Goal: Transaction & Acquisition: Book appointment/travel/reservation

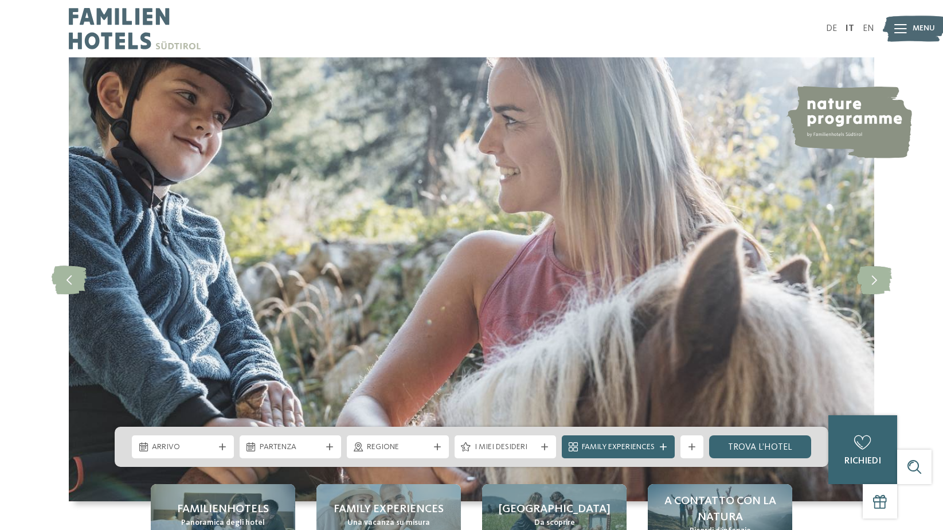
click at [908, 25] on img at bounding box center [914, 29] width 63 height 32
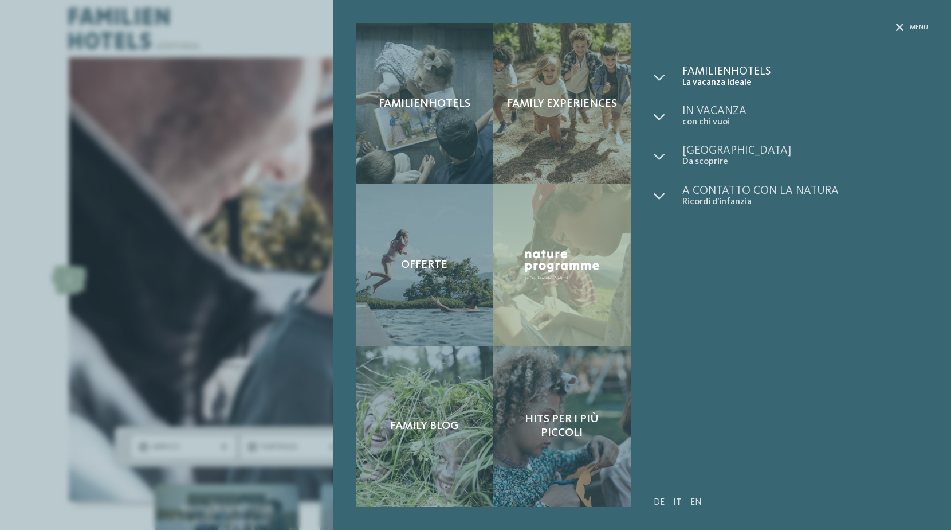
click at [739, 72] on span "Familienhotels" at bounding box center [806, 71] width 246 height 11
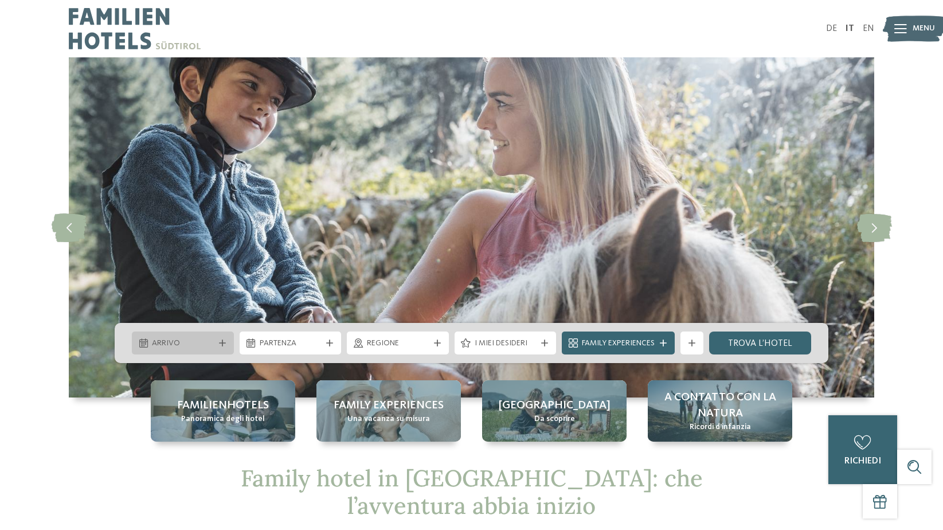
click at [178, 338] on span "Arrivo" at bounding box center [183, 343] width 62 height 11
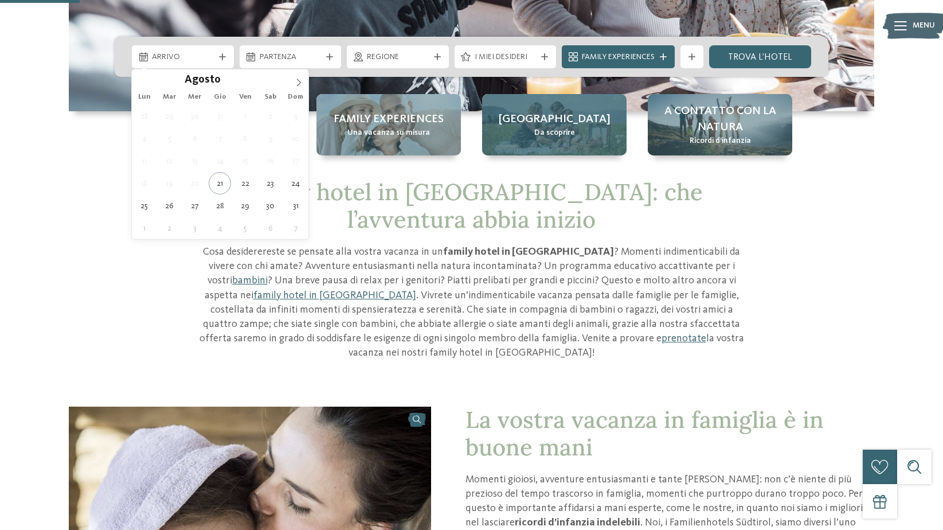
scroll to position [287, 0]
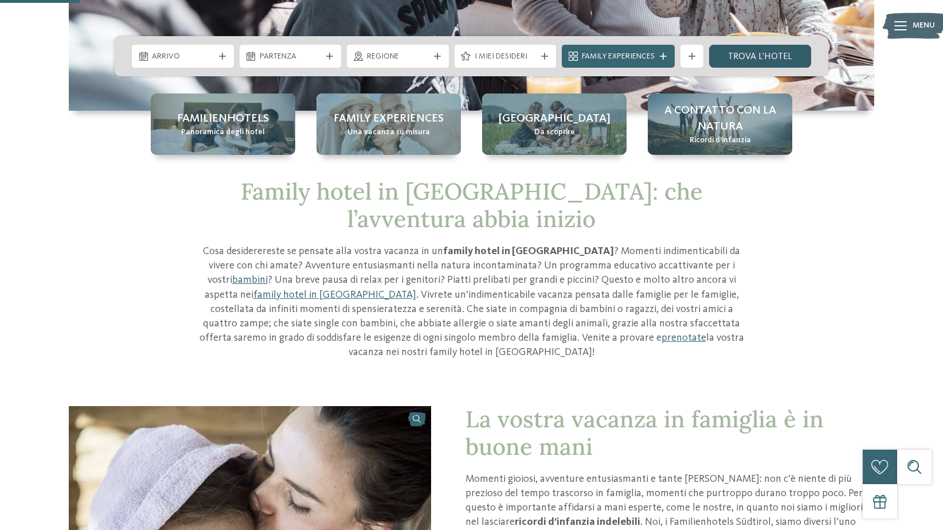
click at [795, 56] on link "trova l’hotel" at bounding box center [760, 56] width 102 height 23
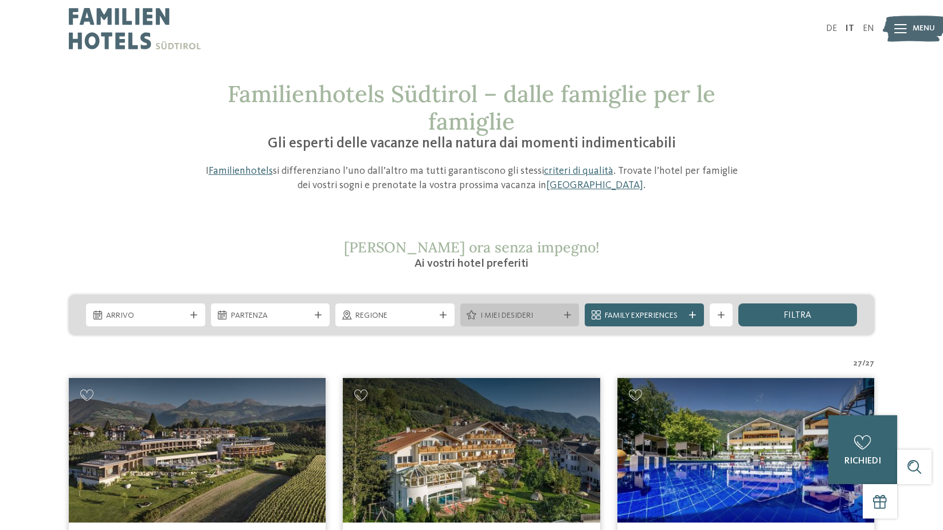
click at [510, 322] on div "I miei desideri" at bounding box center [519, 314] width 119 height 23
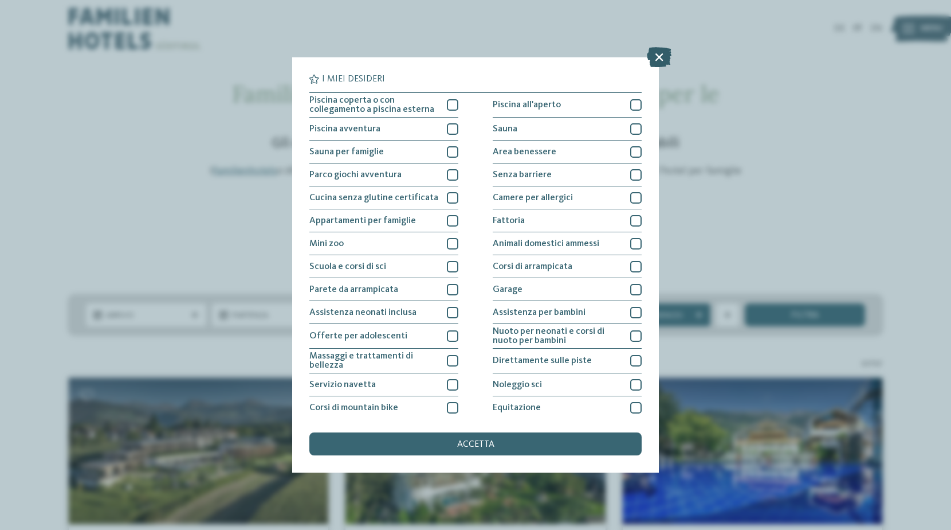
click at [661, 56] on icon at bounding box center [659, 57] width 25 height 20
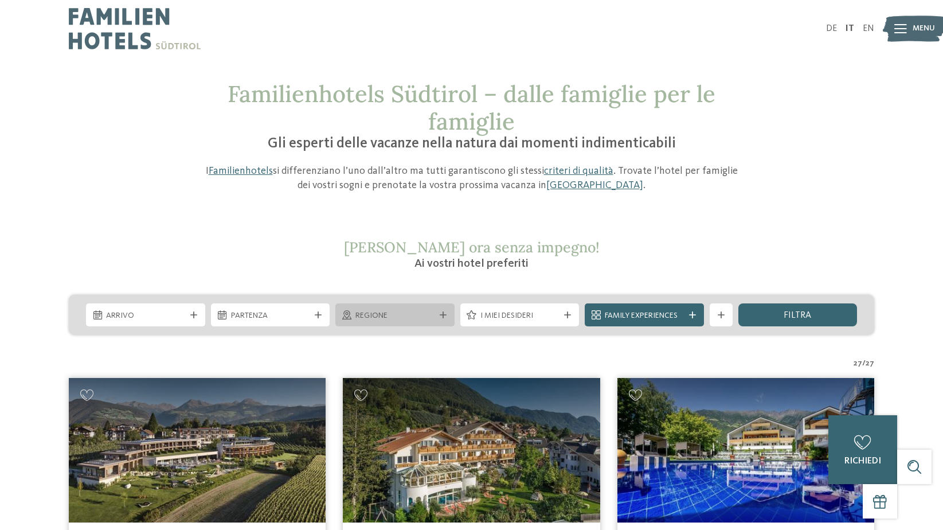
click at [419, 319] on span "Regione" at bounding box center [394, 315] width 79 height 11
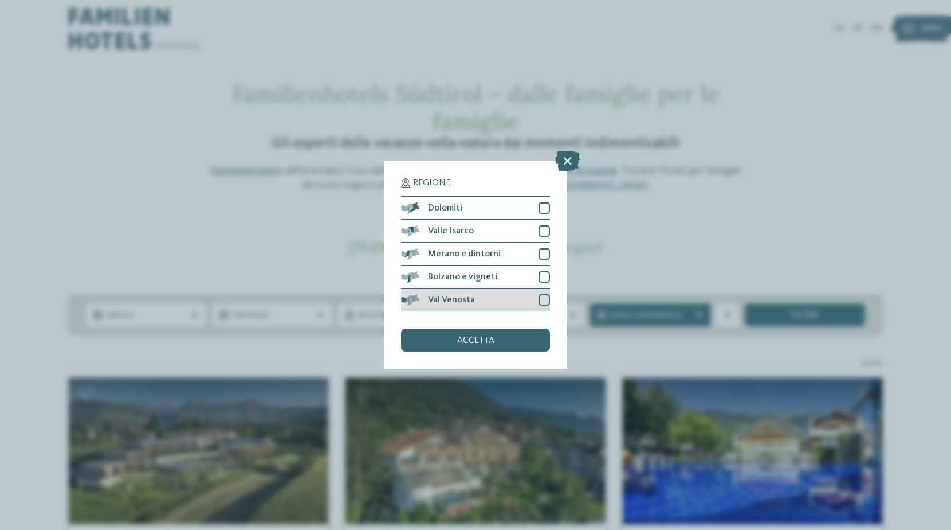
click at [536, 298] on div "Val Venosta" at bounding box center [475, 299] width 149 height 23
drag, startPoint x: 523, startPoint y: 333, endPoint x: 520, endPoint y: 340, distance: 7.5
click at [520, 339] on div "accetta" at bounding box center [475, 339] width 149 height 23
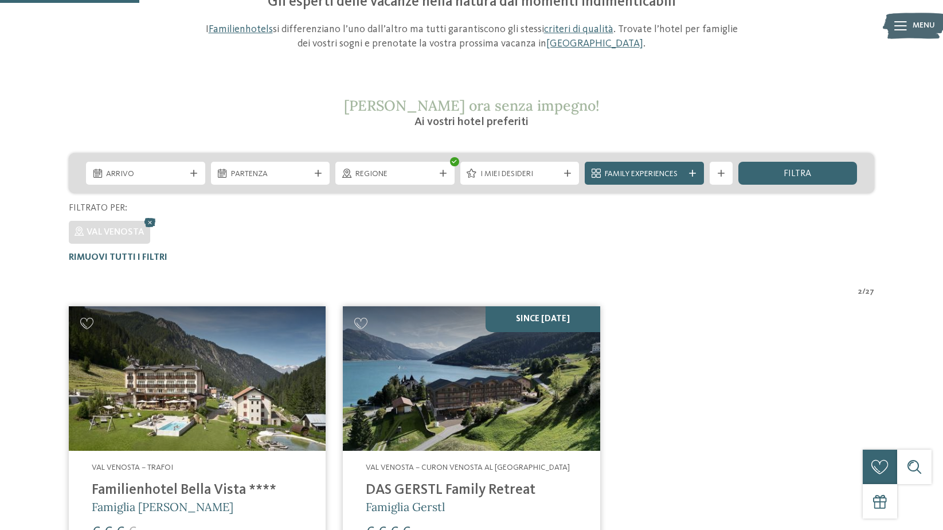
scroll to position [82, 0]
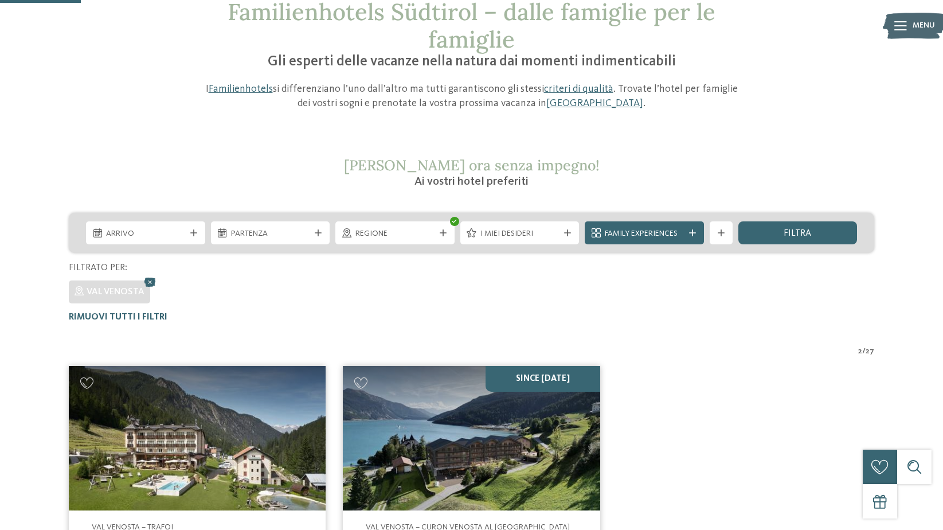
click at [456, 236] on div "Regione" at bounding box center [394, 232] width 125 height 23
click at [428, 238] on span "Regione" at bounding box center [394, 233] width 79 height 11
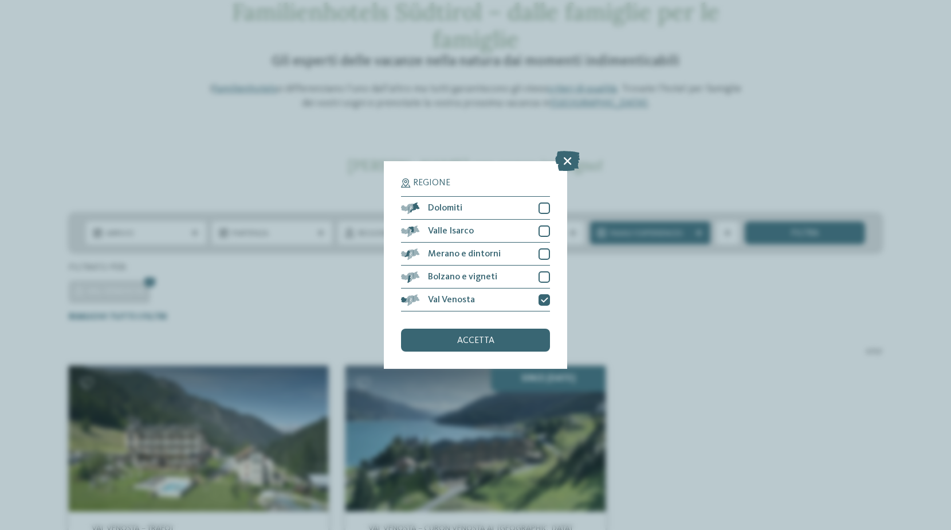
click at [551, 293] on div "Regione Dolomiti Valle Isarco" at bounding box center [475, 264] width 183 height 207
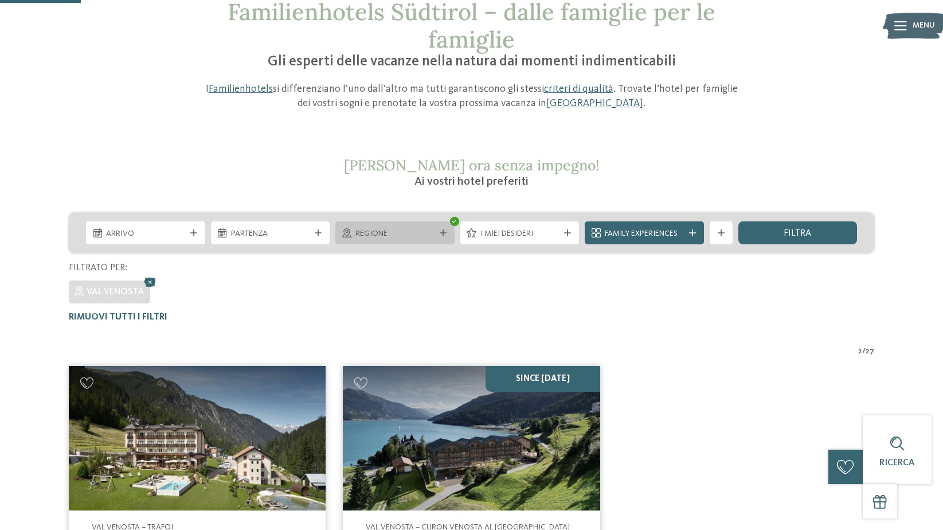
click at [434, 235] on span "Regione" at bounding box center [394, 233] width 79 height 11
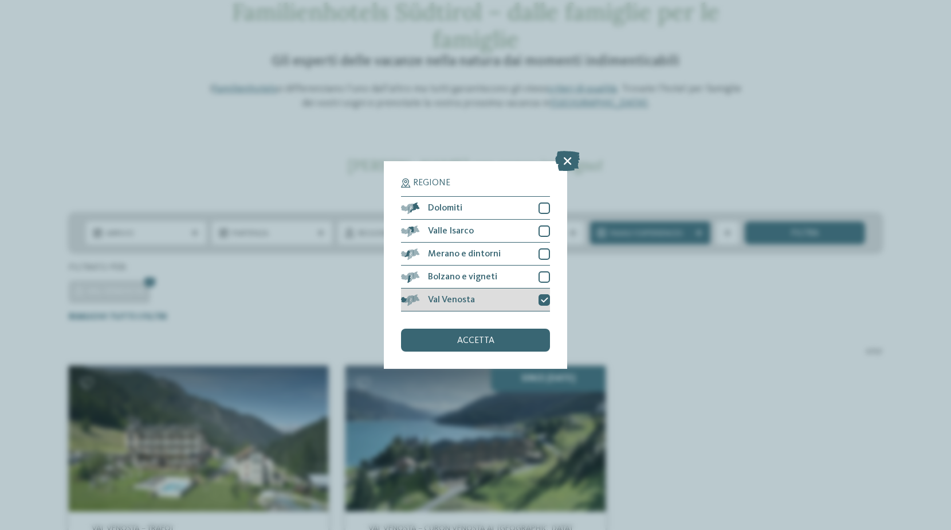
click at [542, 301] on icon at bounding box center [544, 299] width 7 height 7
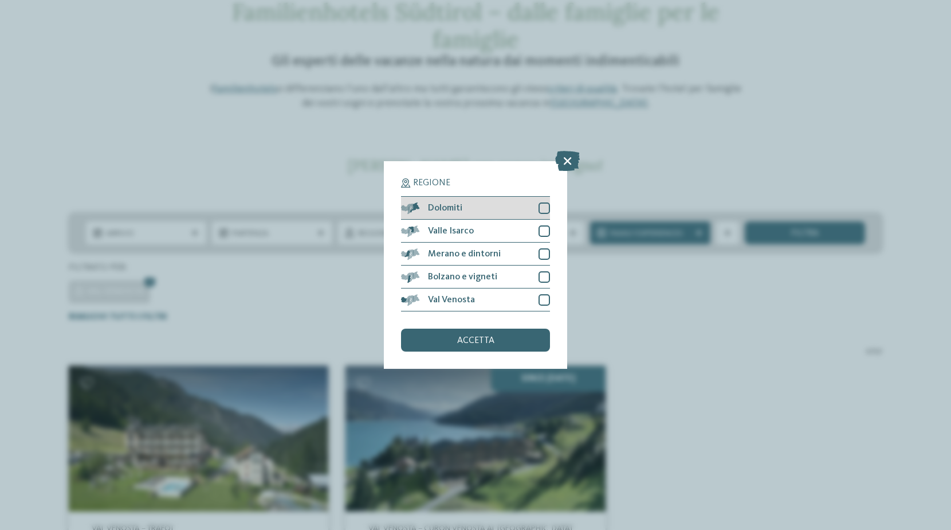
click at [546, 208] on div at bounding box center [544, 207] width 11 height 11
click at [546, 208] on icon at bounding box center [544, 208] width 7 height 7
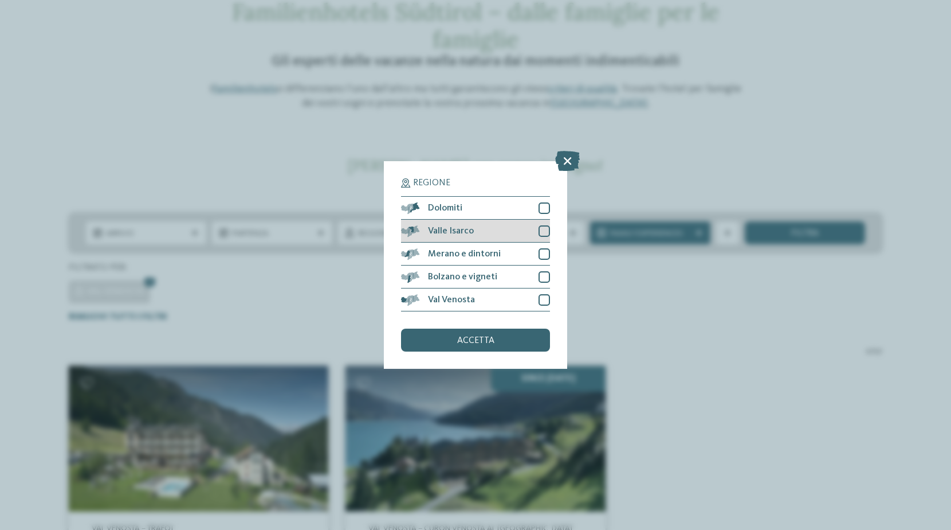
click at [546, 233] on div at bounding box center [544, 230] width 11 height 11
click at [543, 228] on icon at bounding box center [544, 231] width 7 height 7
click at [570, 163] on icon at bounding box center [567, 161] width 25 height 20
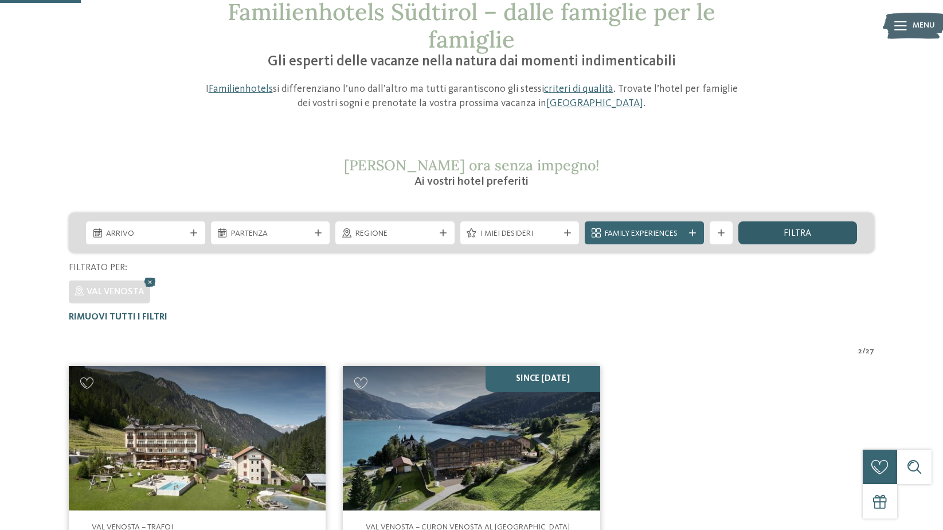
click at [805, 234] on span "filtra" at bounding box center [797, 233] width 28 height 9
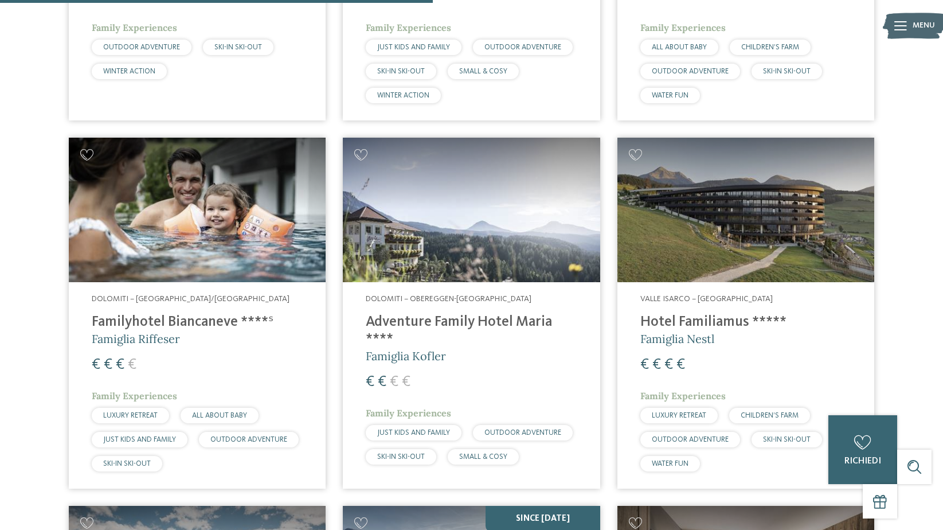
scroll to position [1787, 0]
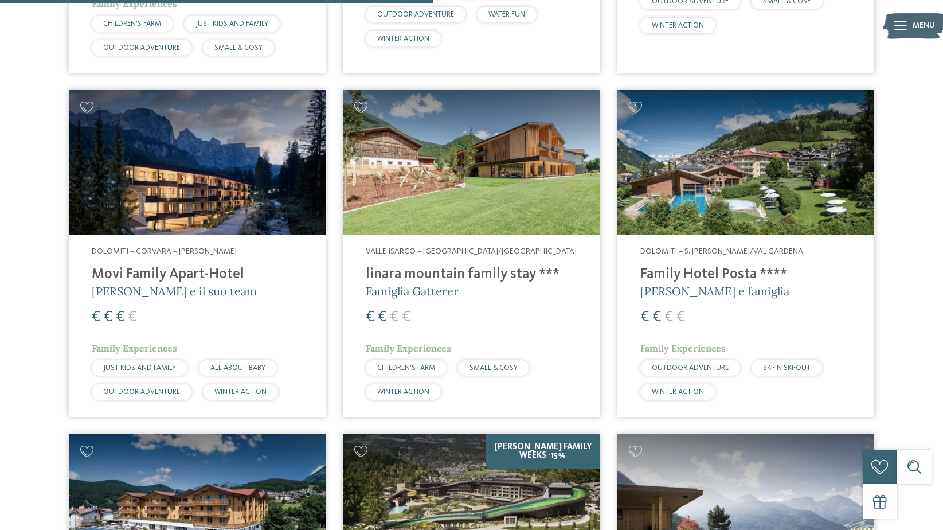
click at [496, 266] on h4 "linara mountain family stay ***" at bounding box center [471, 274] width 211 height 17
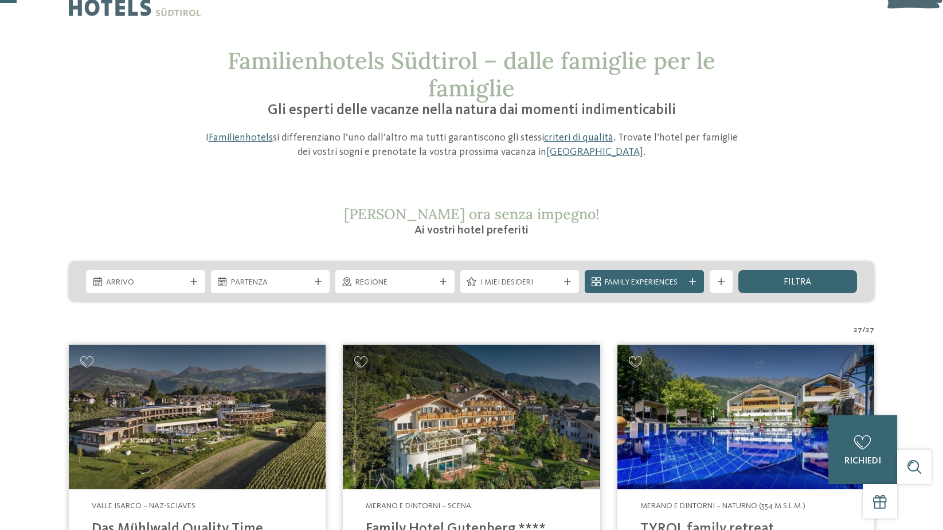
scroll to position [0, 0]
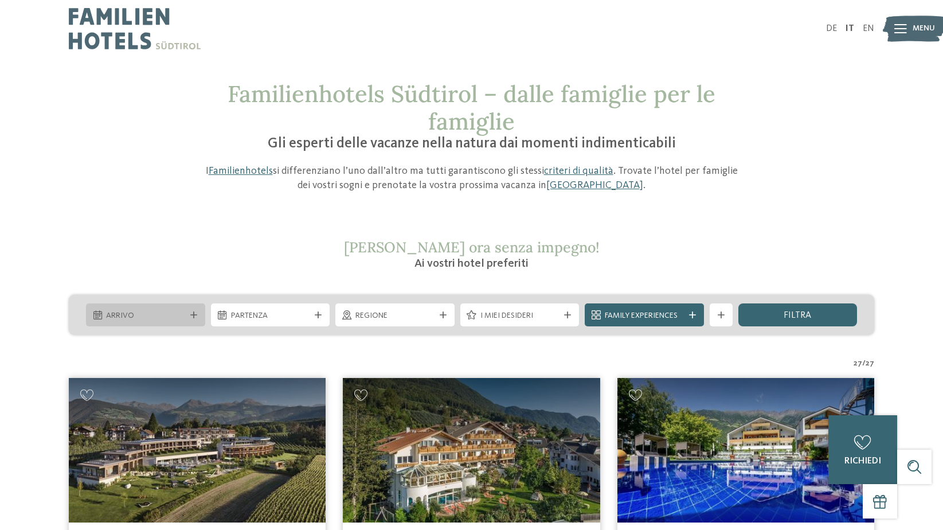
click at [148, 310] on span "Arrivo" at bounding box center [145, 315] width 79 height 11
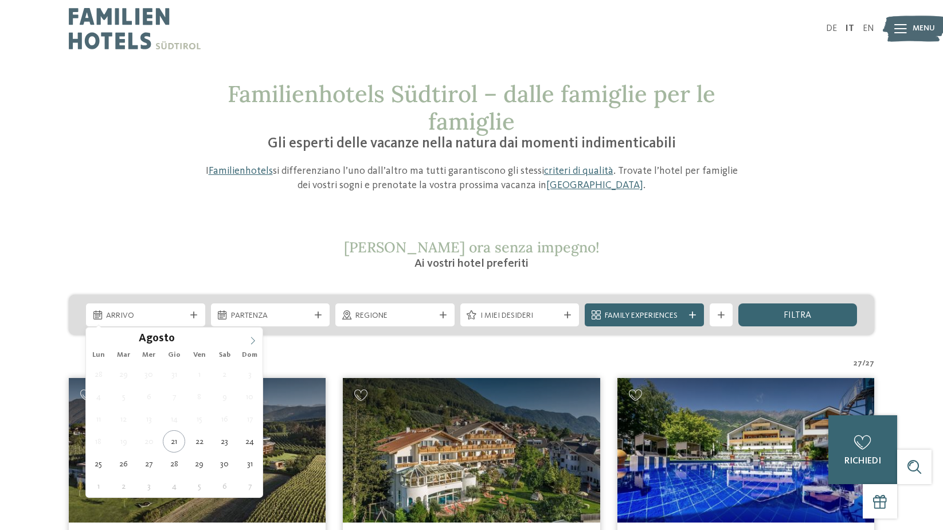
click at [253, 341] on icon at bounding box center [253, 340] width 8 height 8
type div "15.09.2025"
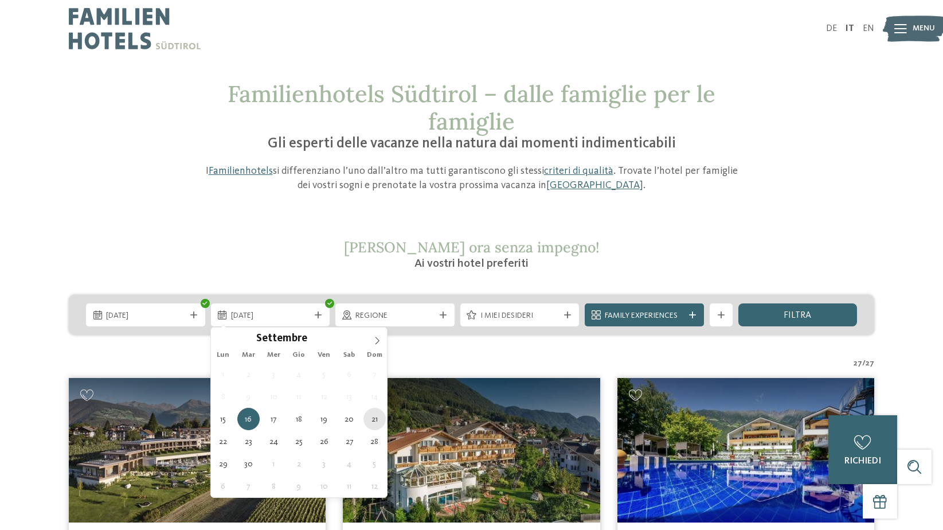
type div "21.09.2025"
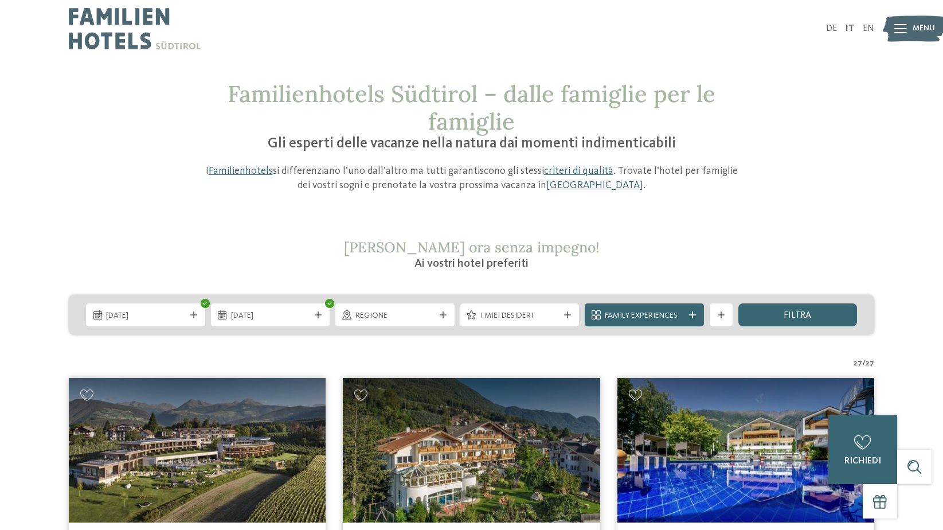
click at [781, 312] on div "filtra" at bounding box center [797, 314] width 119 height 23
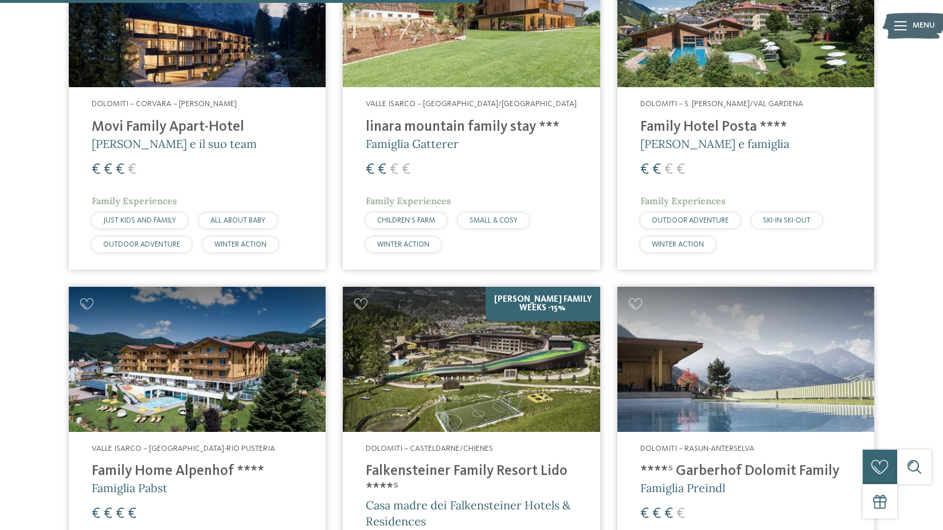
scroll to position [1637, 0]
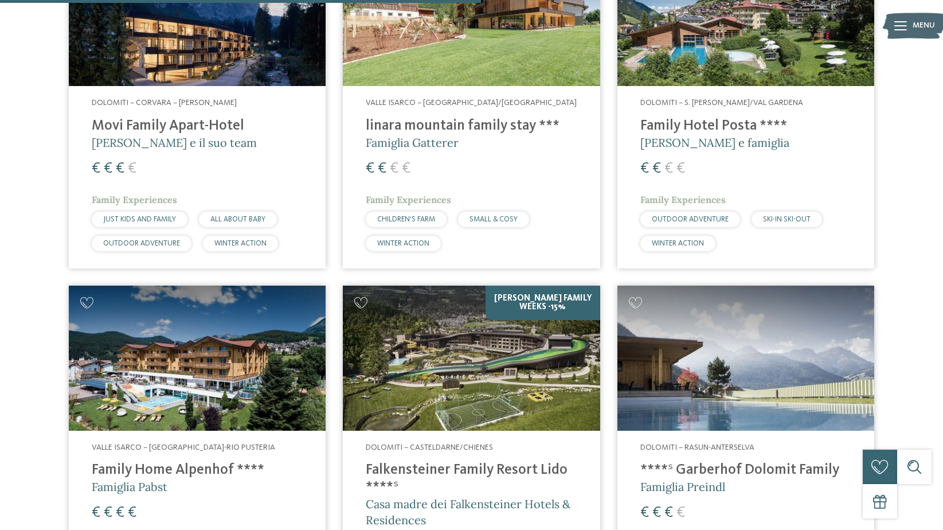
click at [444, 107] on div "Valle Isarco – Rio di Pusteria/Valles linara mountain family stay *** Famiglia …" at bounding box center [471, 177] width 257 height 182
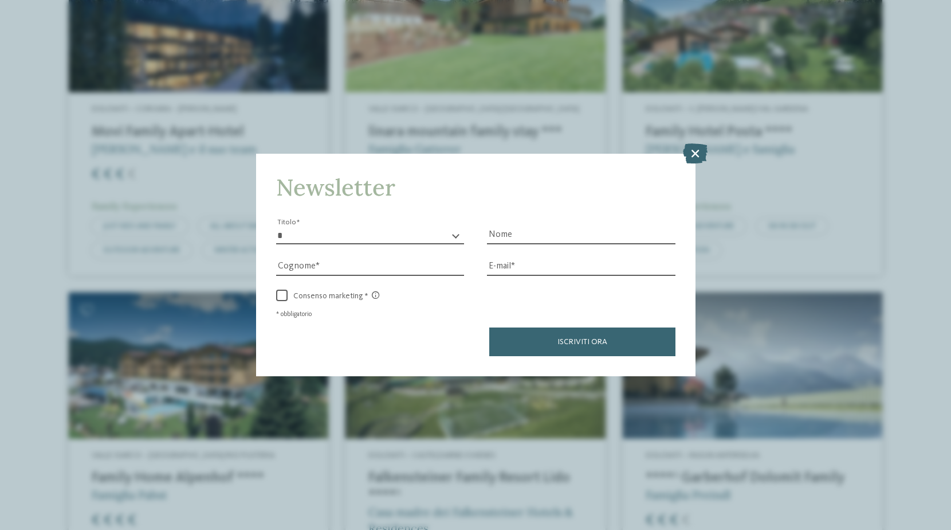
click at [718, 156] on div "Newsletter * ****** ******* ******** ****** Titolo Nome Cognome Fax" at bounding box center [475, 265] width 951 height 530
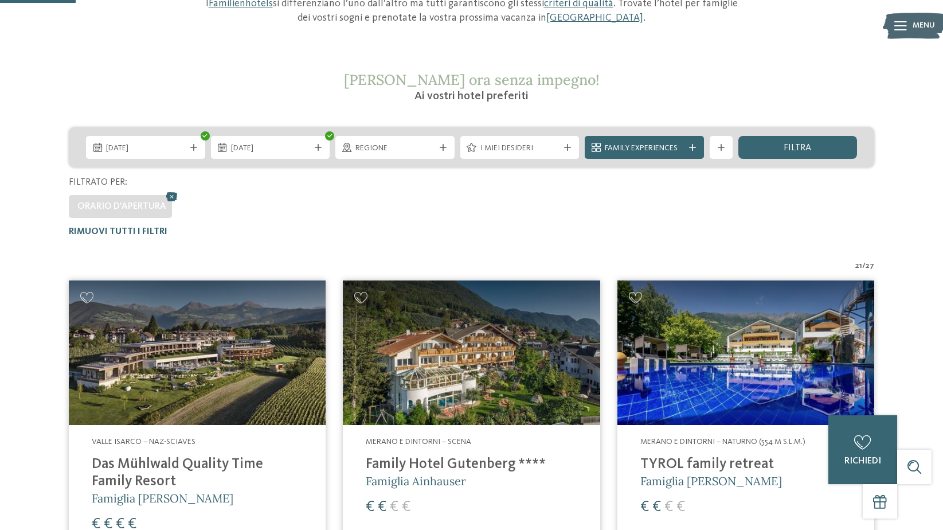
scroll to position [0, 0]
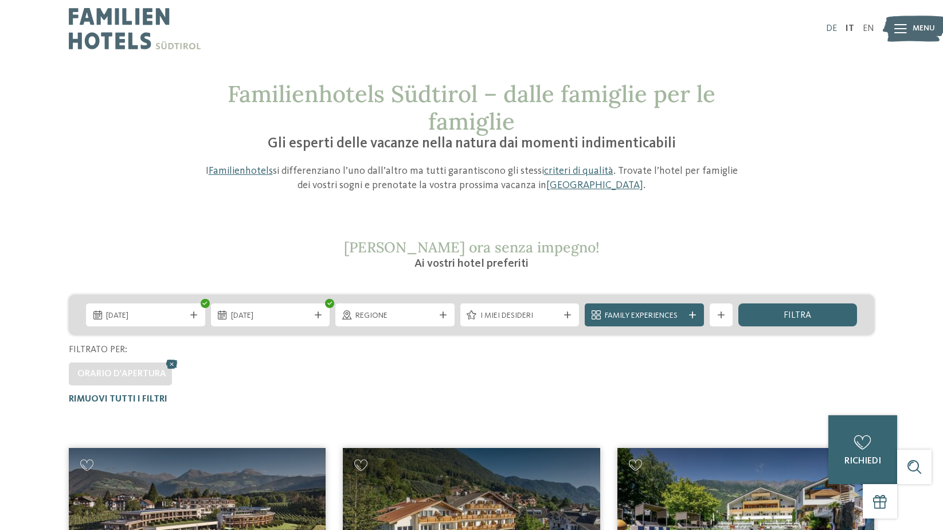
click at [829, 25] on link "DE" at bounding box center [831, 28] width 11 height 9
click at [825, 24] on div "DE IT EN Menu" at bounding box center [673, 28] width 403 height 57
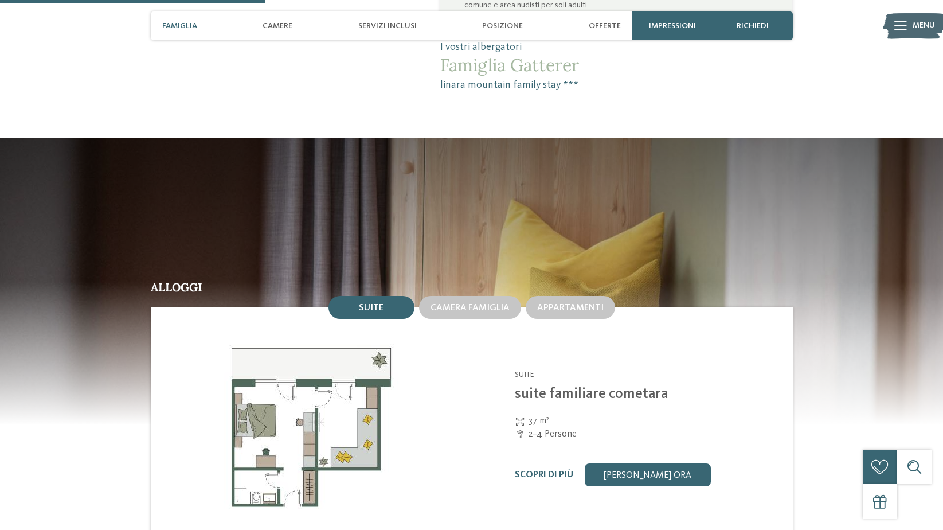
scroll to position [1032, 0]
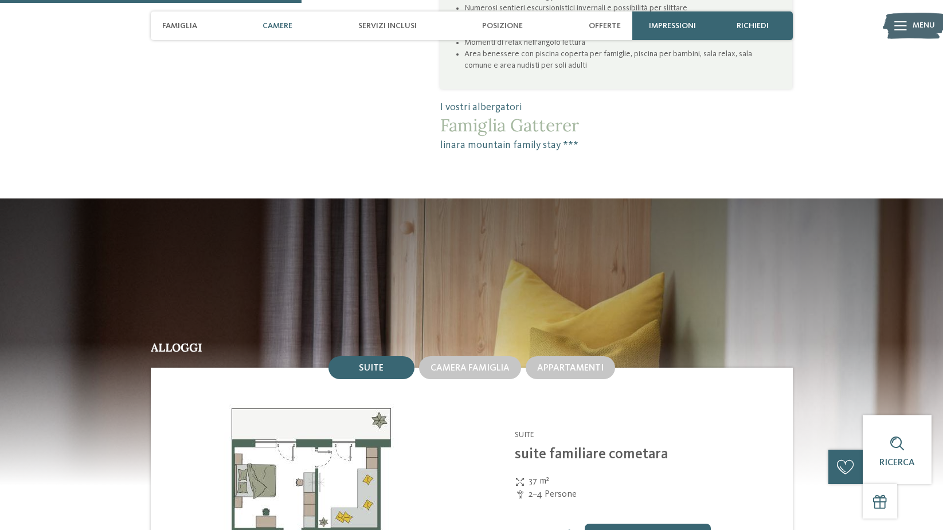
scroll to position [974, 0]
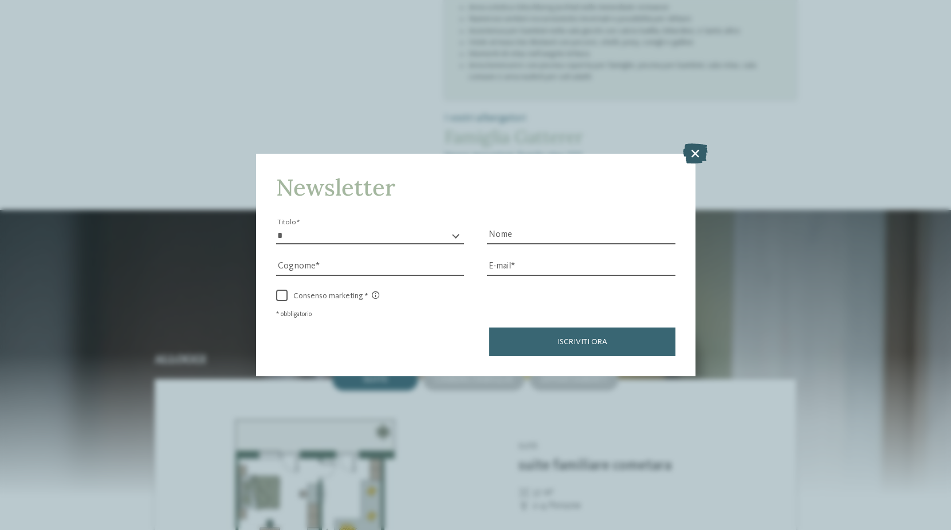
click at [694, 158] on icon at bounding box center [695, 153] width 25 height 20
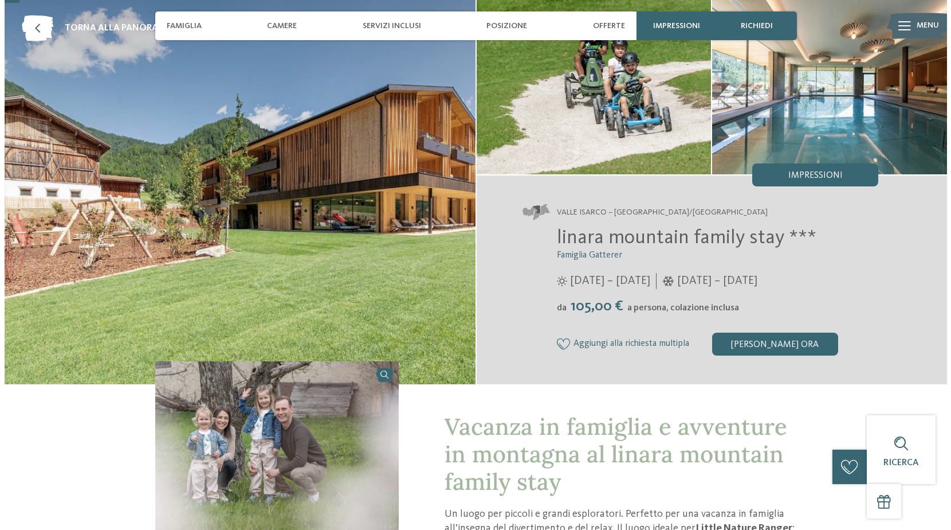
scroll to position [57, 0]
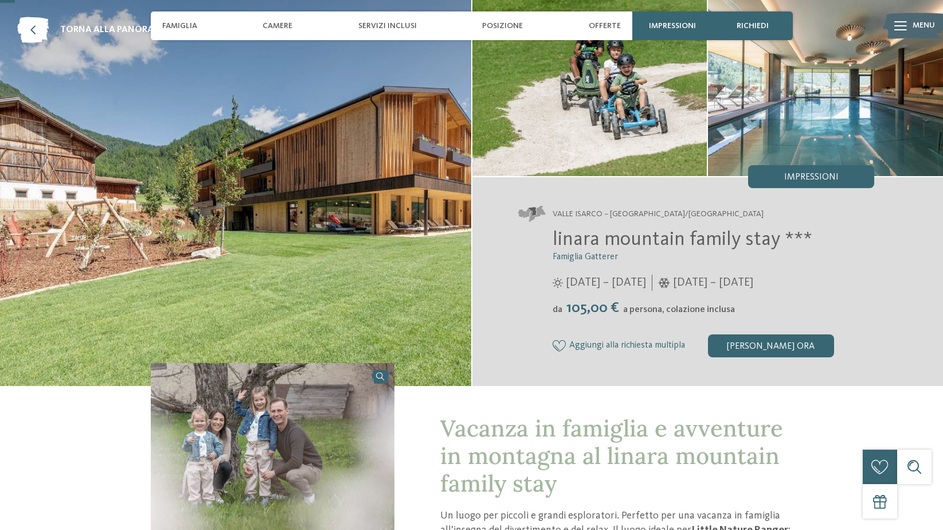
click at [901, 23] on icon at bounding box center [900, 25] width 13 height 9
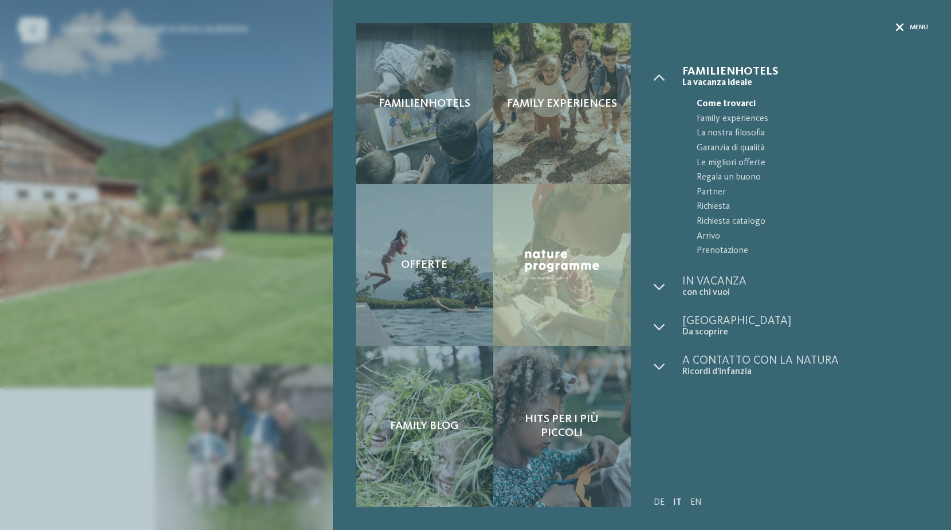
click at [924, 28] on span "Menu" at bounding box center [919, 28] width 18 height 10
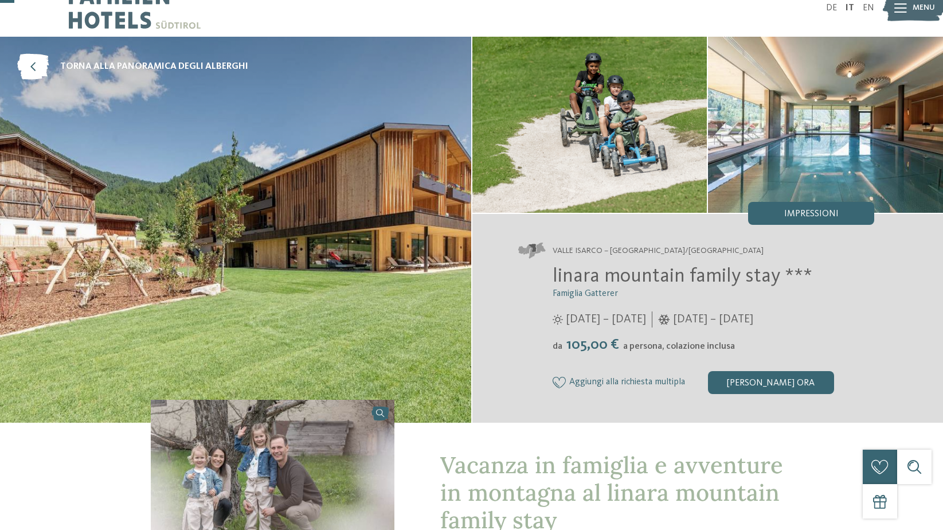
scroll to position [0, 0]
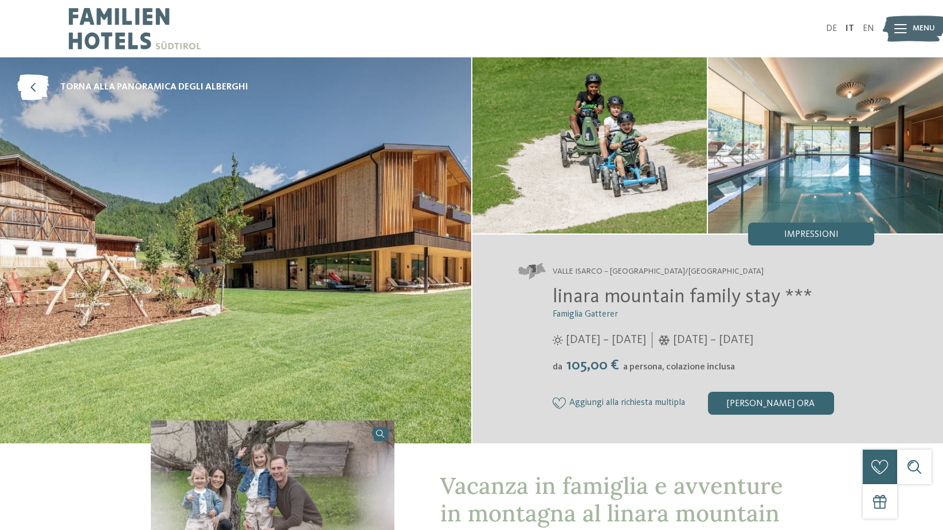
click at [836, 23] on div "DE IT EN Menu" at bounding box center [673, 28] width 403 height 57
click at [836, 24] on link "DE" at bounding box center [831, 28] width 11 height 9
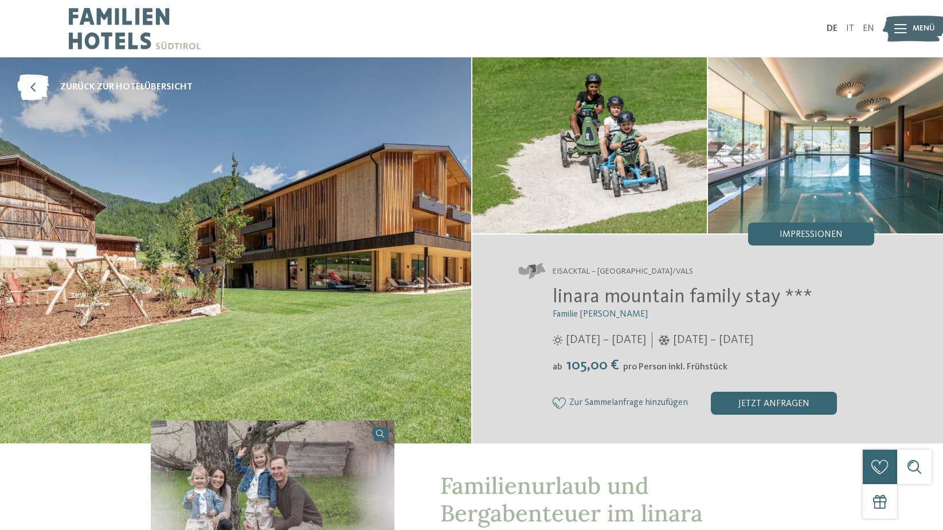
click at [832, 33] on div "DE IT EN Menü" at bounding box center [673, 28] width 403 height 57
drag, startPoint x: 842, startPoint y: 25, endPoint x: 833, endPoint y: 28, distance: 9.1
click at [833, 28] on link "DE" at bounding box center [831, 28] width 11 height 9
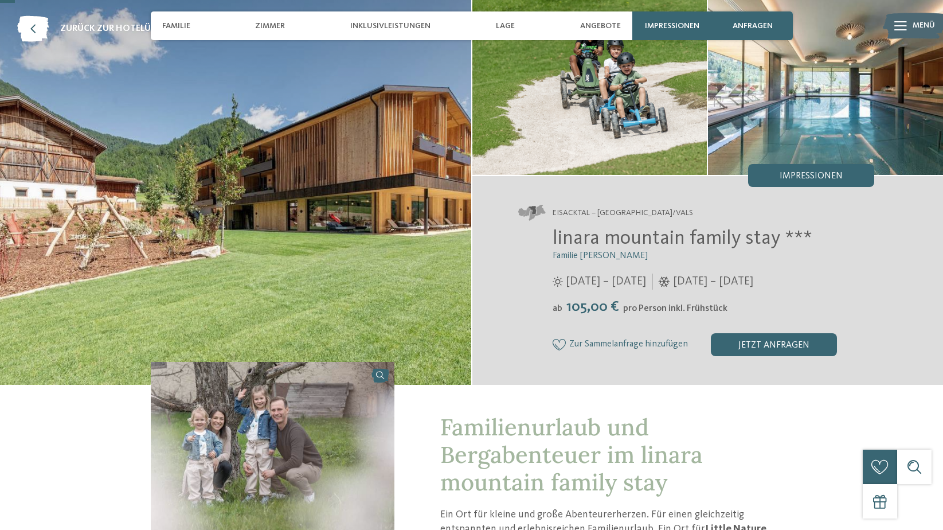
scroll to position [57, 0]
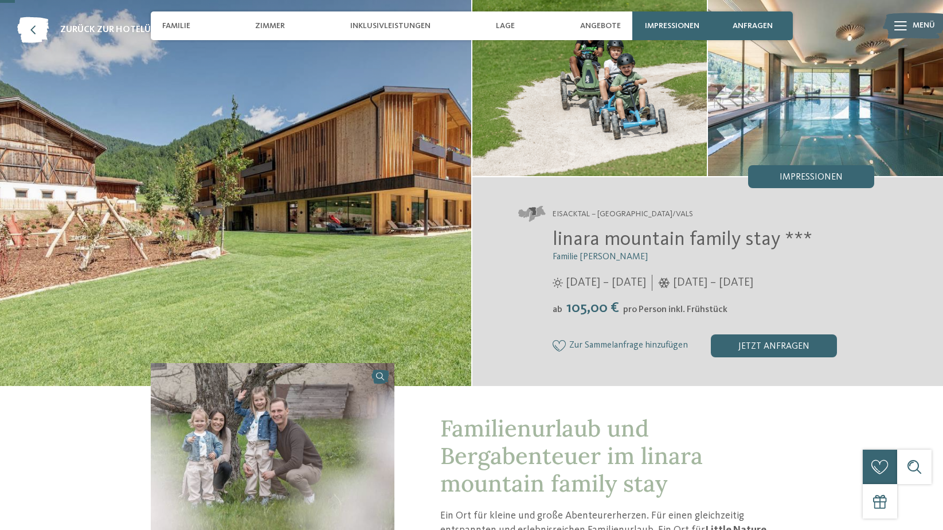
click at [217, 25] on div "Familie Zimmer Inklusivleistungen Lage Angebote" at bounding box center [391, 25] width 470 height 29
drag, startPoint x: 192, startPoint y: 30, endPoint x: 187, endPoint y: 26, distance: 6.2
click at [191, 29] on div "Familie" at bounding box center [176, 25] width 40 height 29
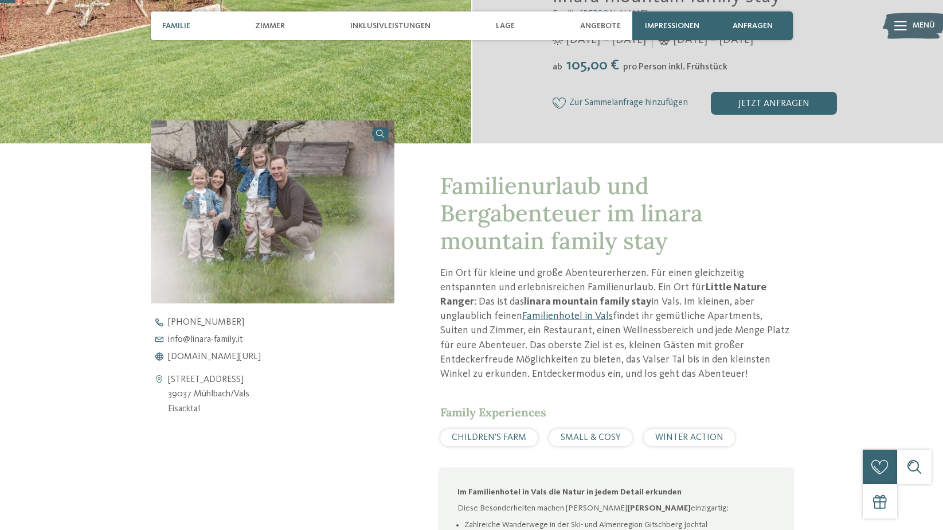
click at [187, 26] on span "Familie" at bounding box center [176, 26] width 28 height 10
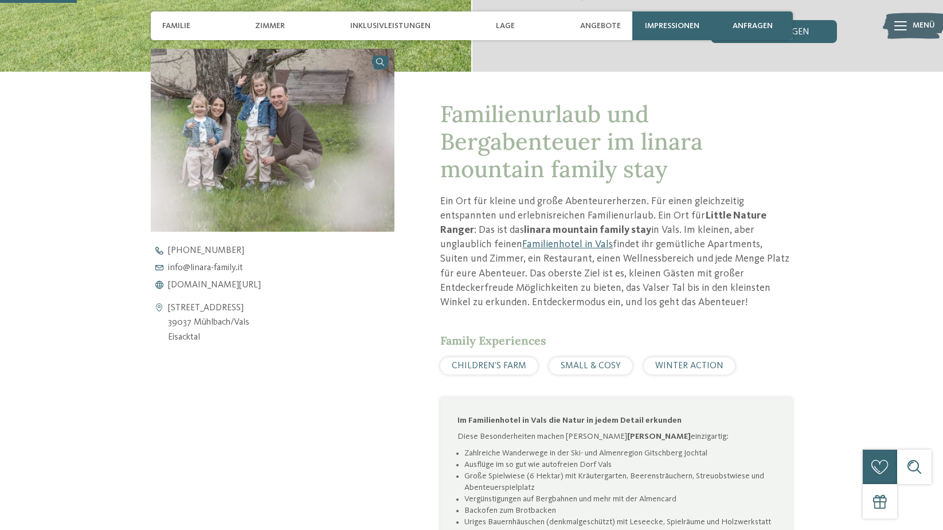
scroll to position [380, 0]
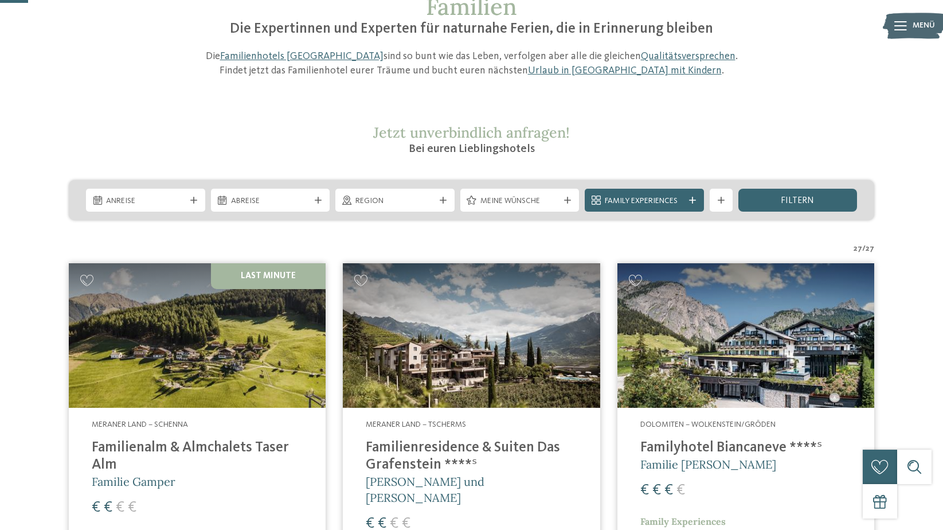
scroll to position [2550, 0]
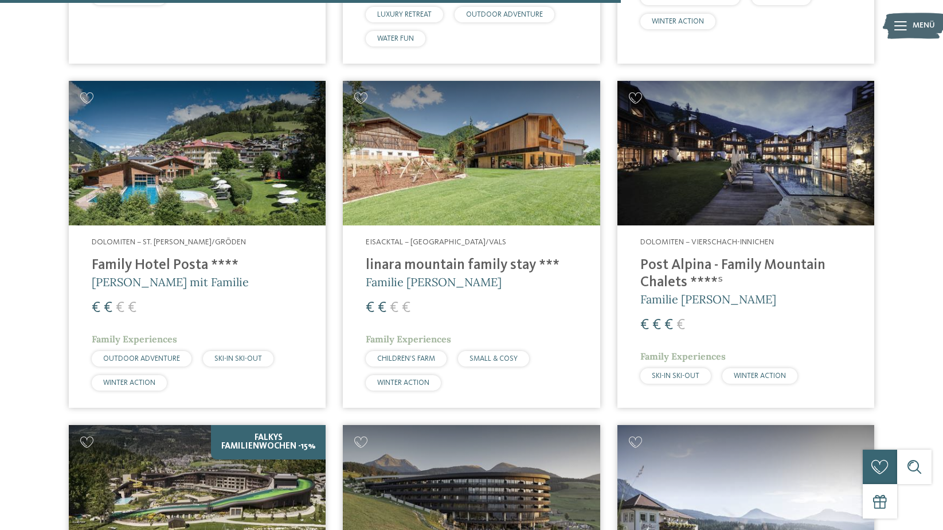
click at [392, 265] on h4 "linara mountain family stay ***" at bounding box center [471, 265] width 211 height 17
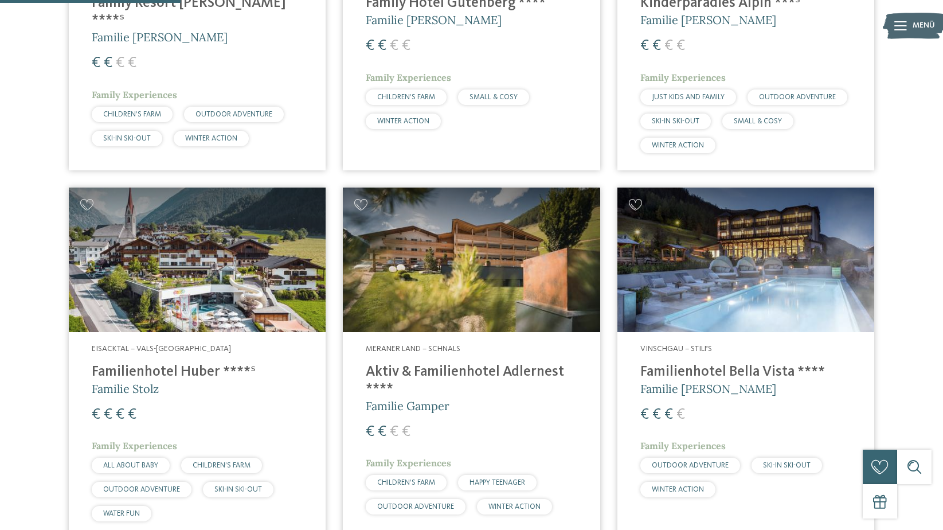
scroll to position [0, 0]
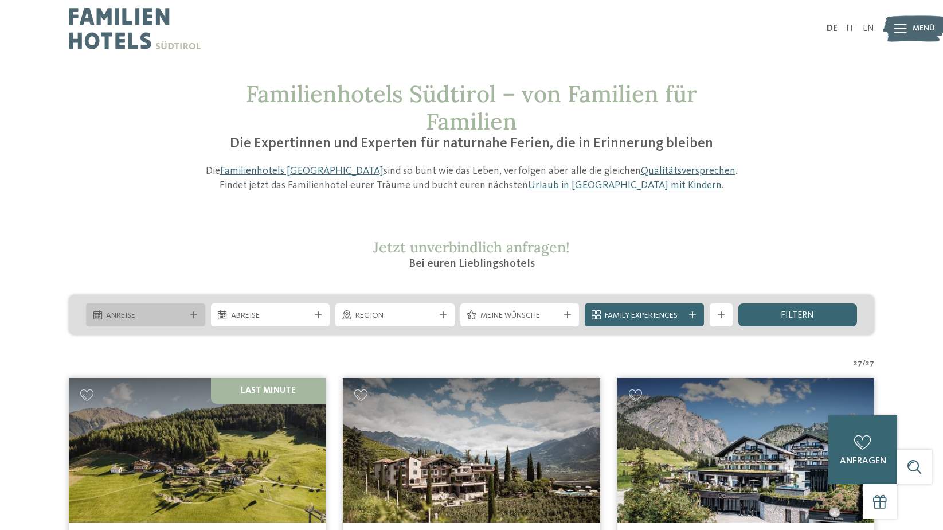
click at [170, 320] on span "Anreise" at bounding box center [145, 315] width 79 height 11
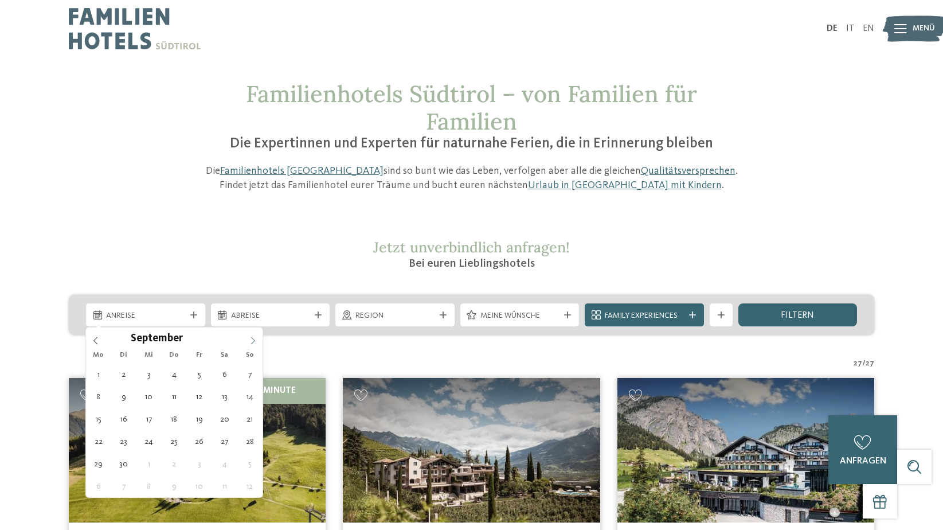
click at [251, 342] on icon at bounding box center [253, 340] width 8 height 8
type div "15.09.2025"
drag, startPoint x: 95, startPoint y: 420, endPoint x: 106, endPoint y: 420, distance: 10.9
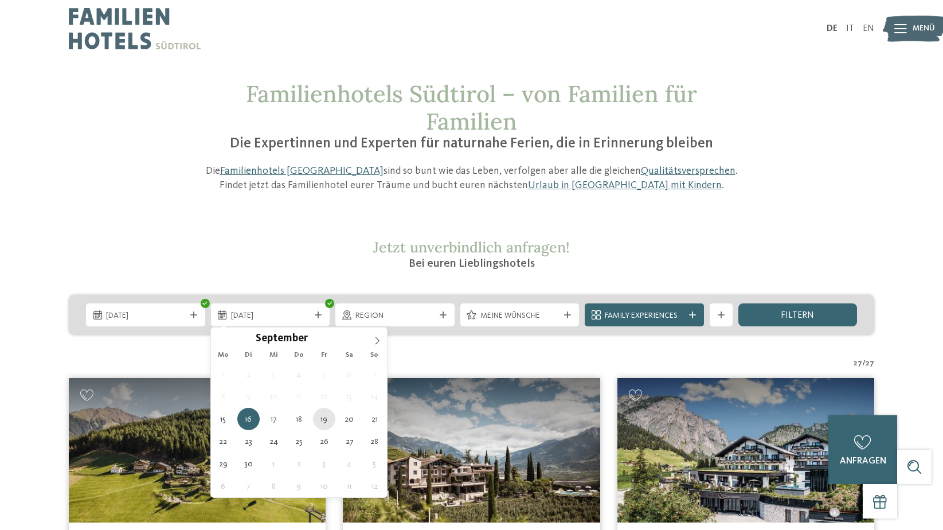
type div "19.09.2025"
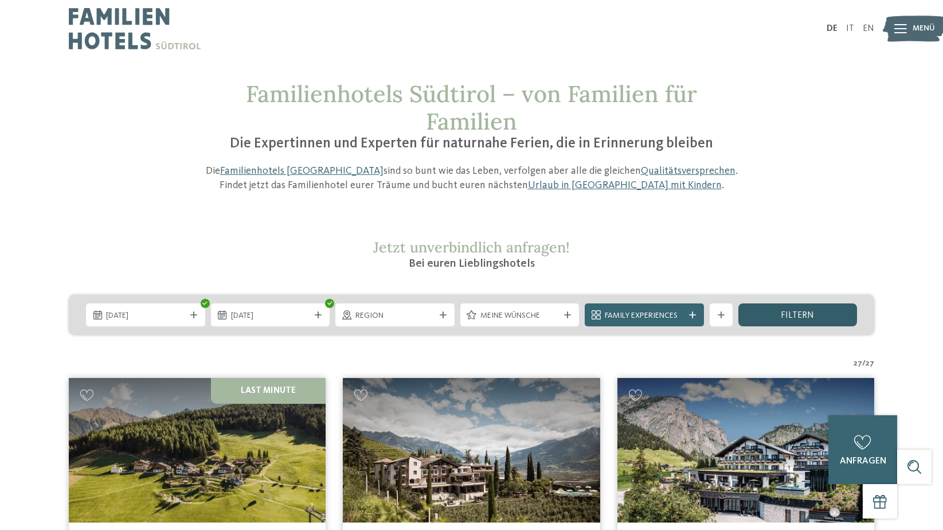
click at [787, 322] on div "filtern" at bounding box center [797, 314] width 119 height 23
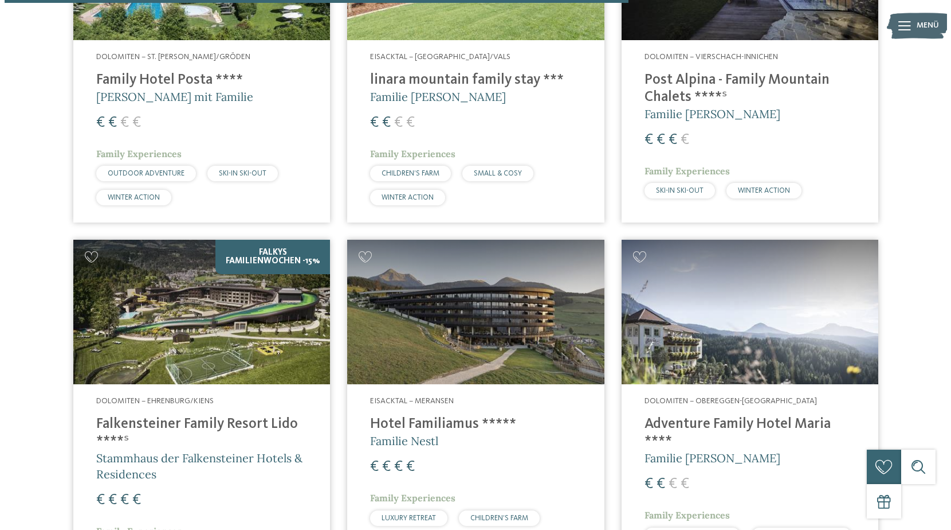
scroll to position [2365, 0]
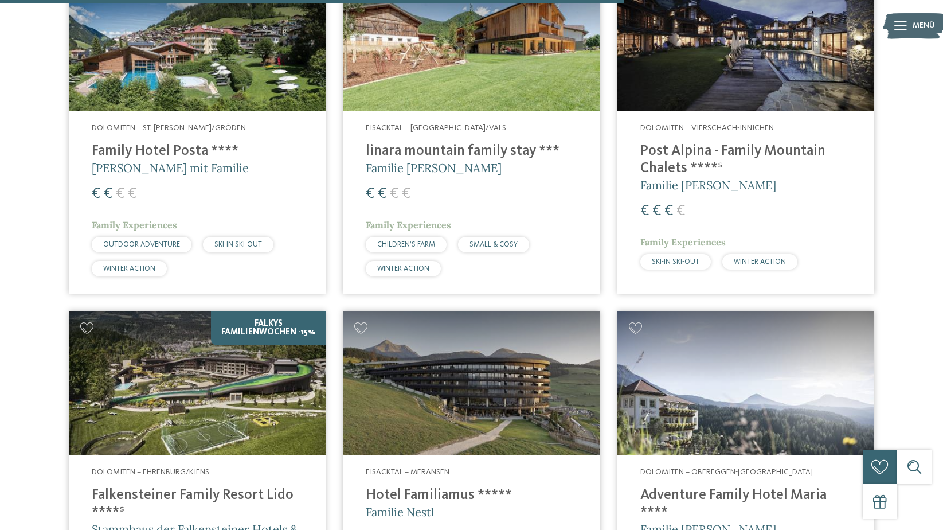
click at [434, 143] on h4 "linara mountain family stay ***" at bounding box center [471, 151] width 211 height 17
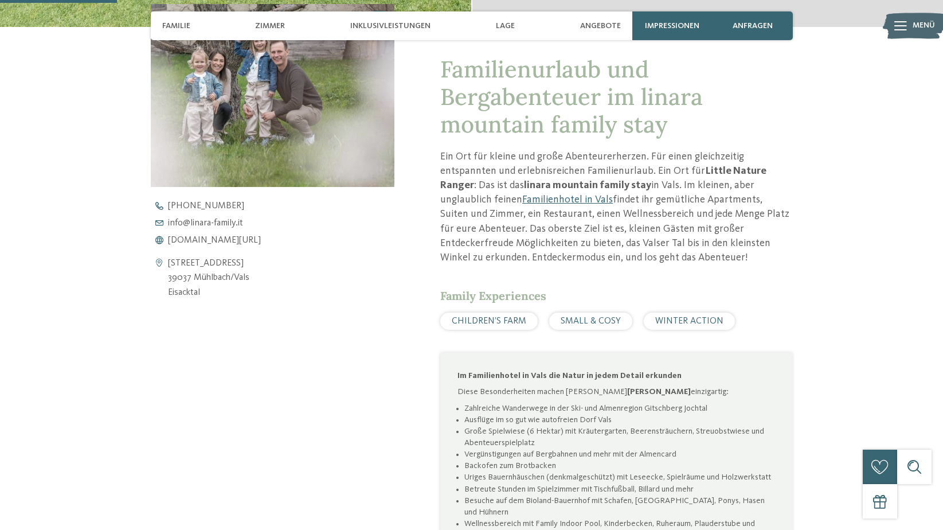
scroll to position [344, 0]
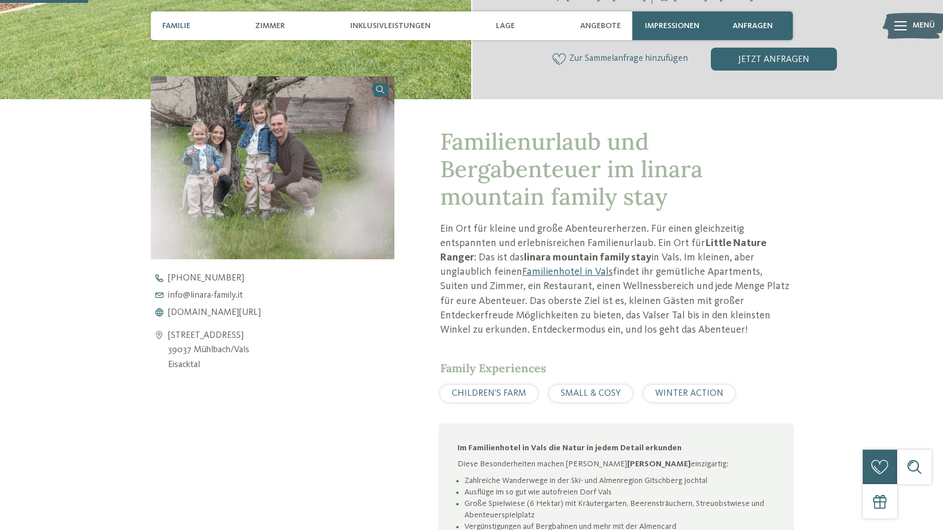
click at [195, 29] on div "Familie" at bounding box center [176, 25] width 40 height 29
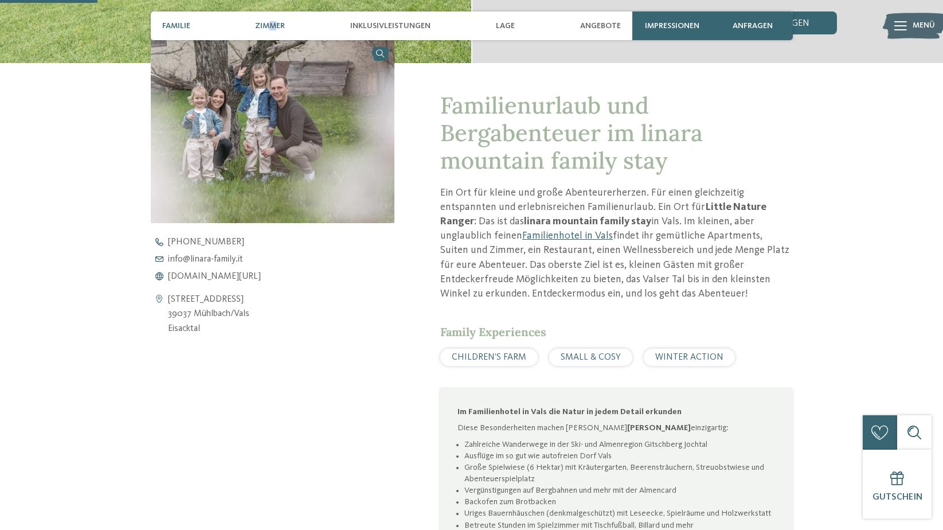
click at [274, 30] on span "Zimmer" at bounding box center [270, 26] width 30 height 10
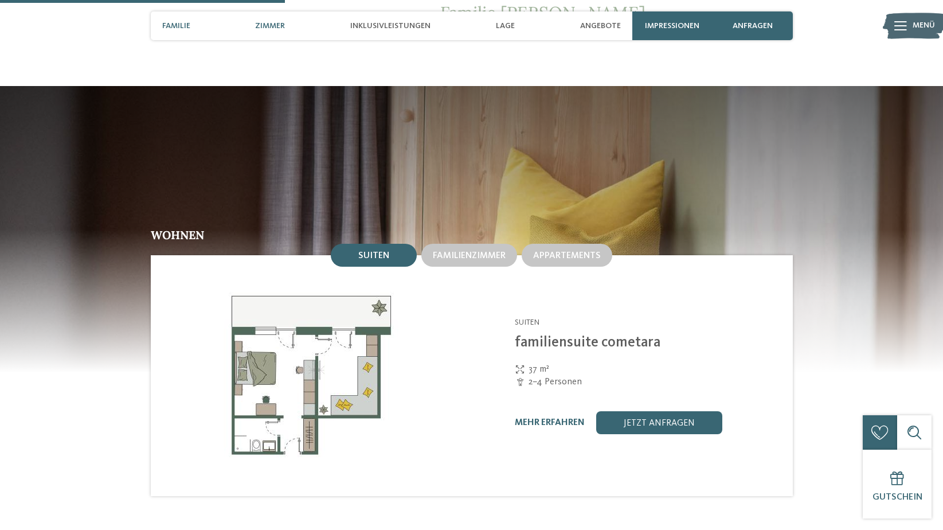
drag, startPoint x: 274, startPoint y: 30, endPoint x: 179, endPoint y: 26, distance: 95.2
click at [179, 26] on span "Familie" at bounding box center [176, 26] width 28 height 10
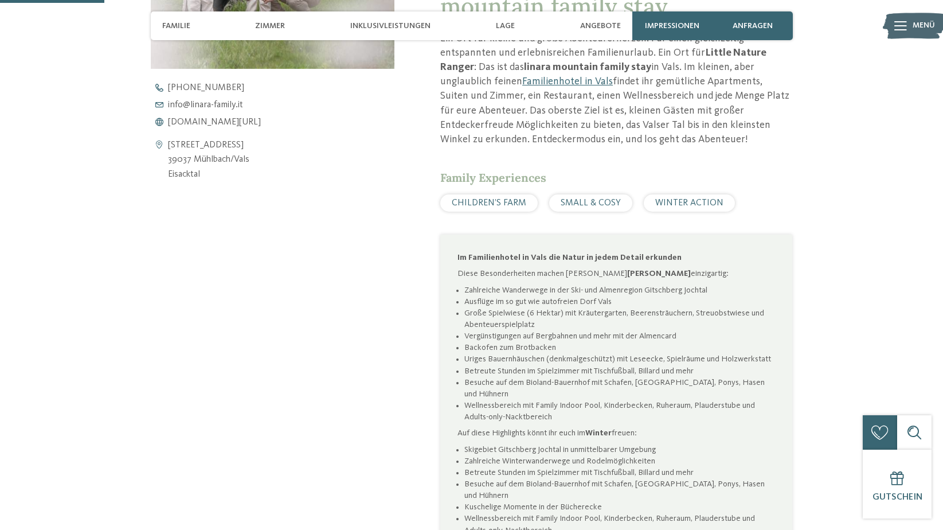
scroll to position [380, 0]
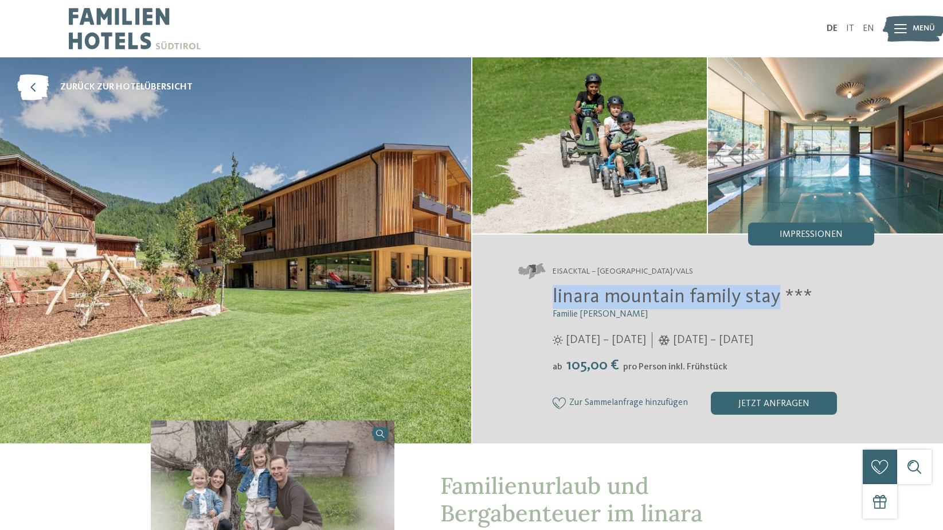
drag, startPoint x: 774, startPoint y: 295, endPoint x: 494, endPoint y: 298, distance: 279.7
click at [494, 298] on div "Eisacktal – [GEOGRAPHIC_DATA]/Vals linara mountain family stay *** Familie [PER…" at bounding box center [707, 338] width 471 height 208
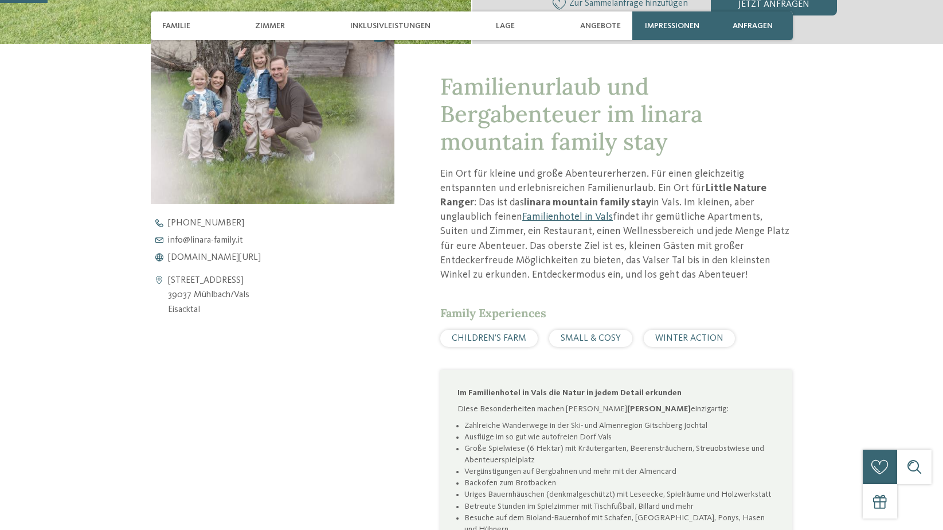
scroll to position [401, 0]
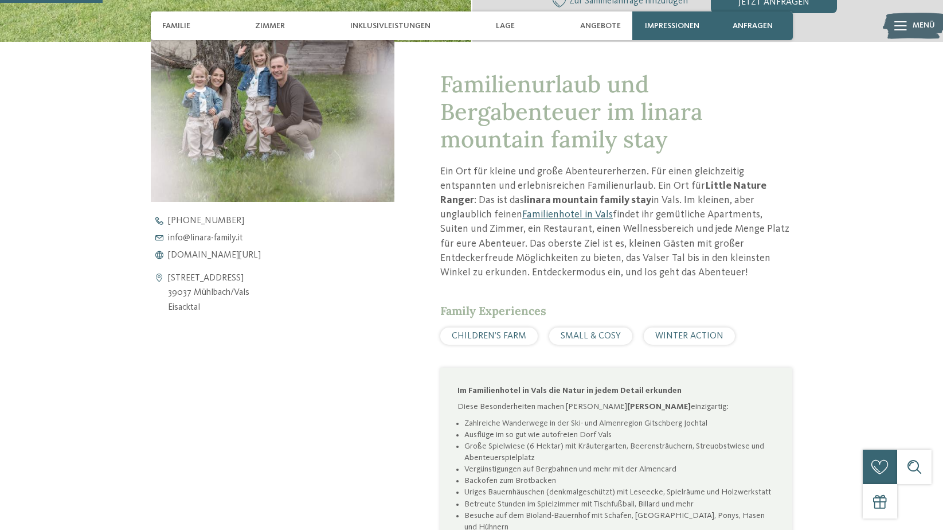
click at [483, 297] on div "Familienurlaub und Bergabenteuer im linara mountain family stay Ein Ort für kle…" at bounding box center [616, 409] width 352 height 679
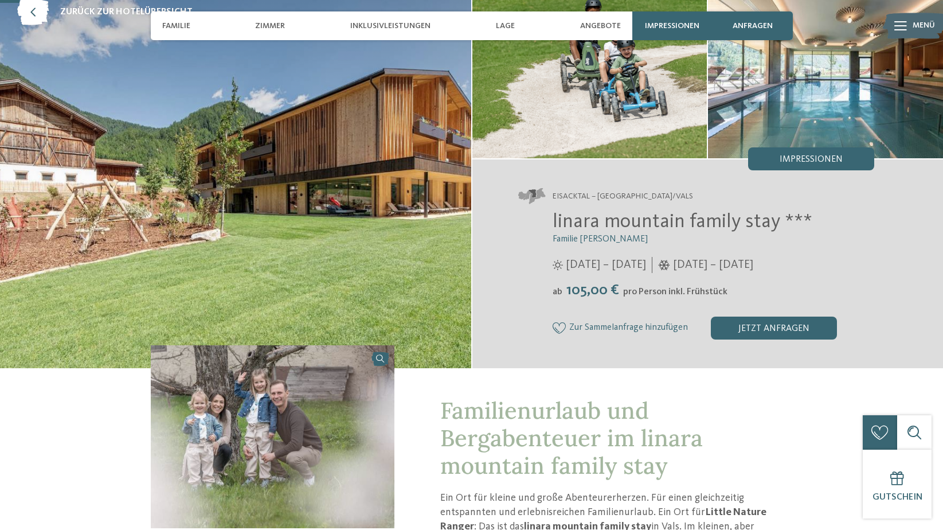
scroll to position [0, 0]
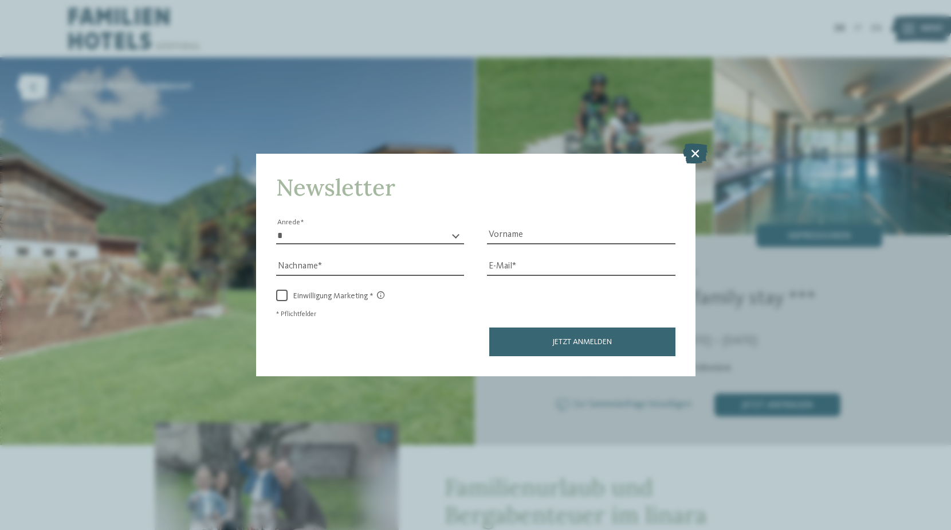
click at [703, 154] on icon at bounding box center [695, 153] width 25 height 20
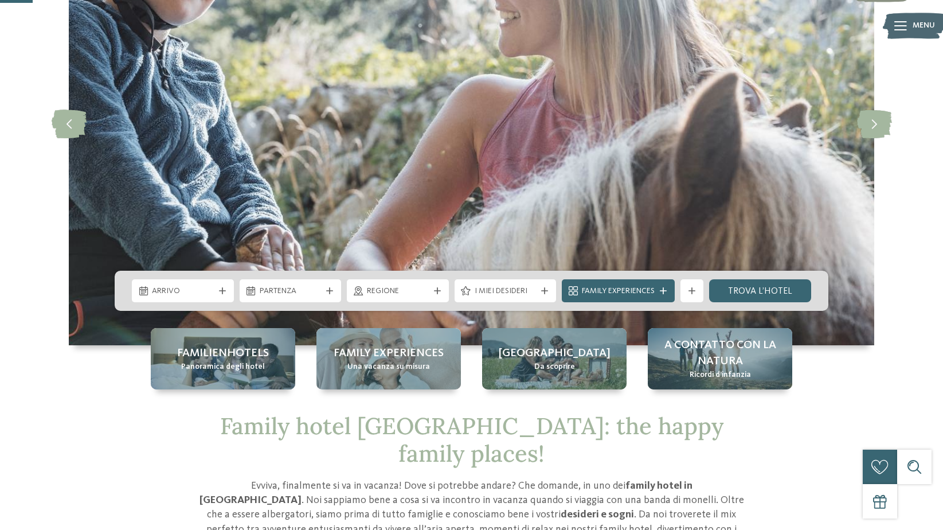
scroll to position [172, 0]
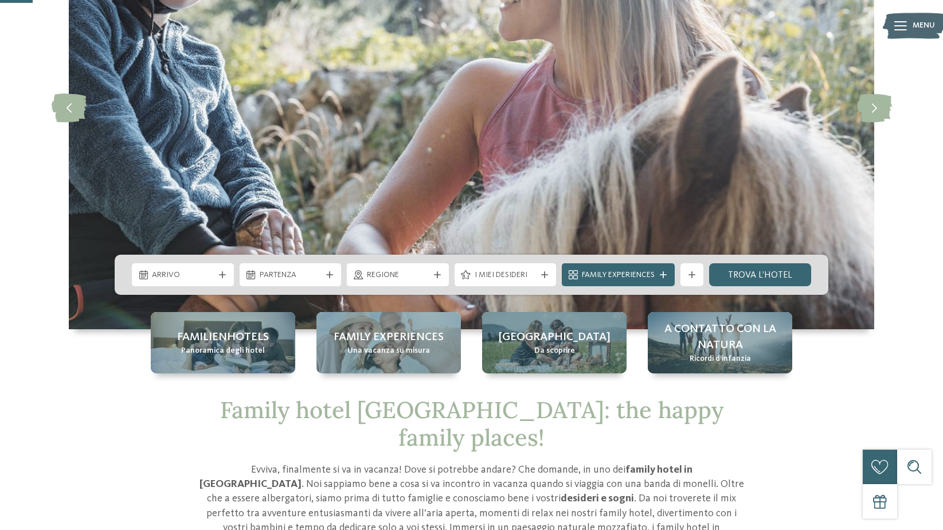
click at [914, 32] on div "Menu" at bounding box center [923, 25] width 22 height 29
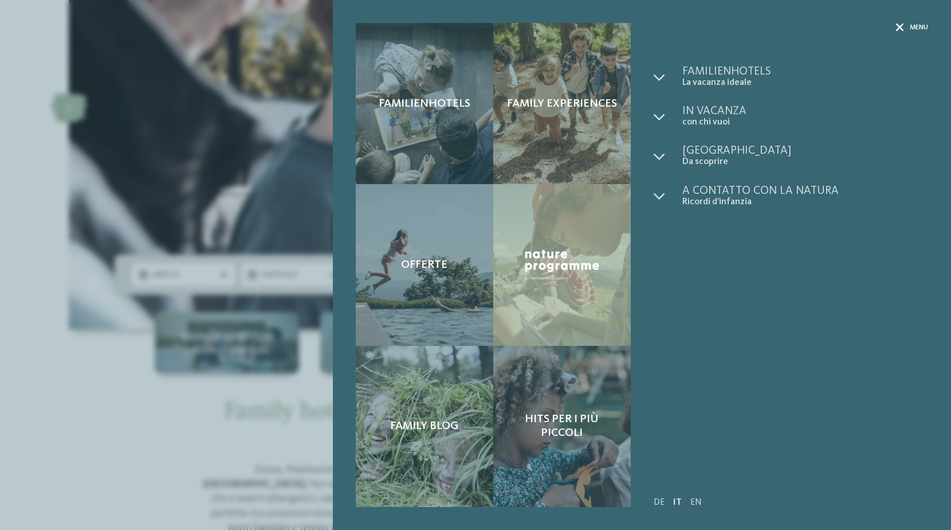
click at [902, 23] on div at bounding box center [900, 28] width 8 height 10
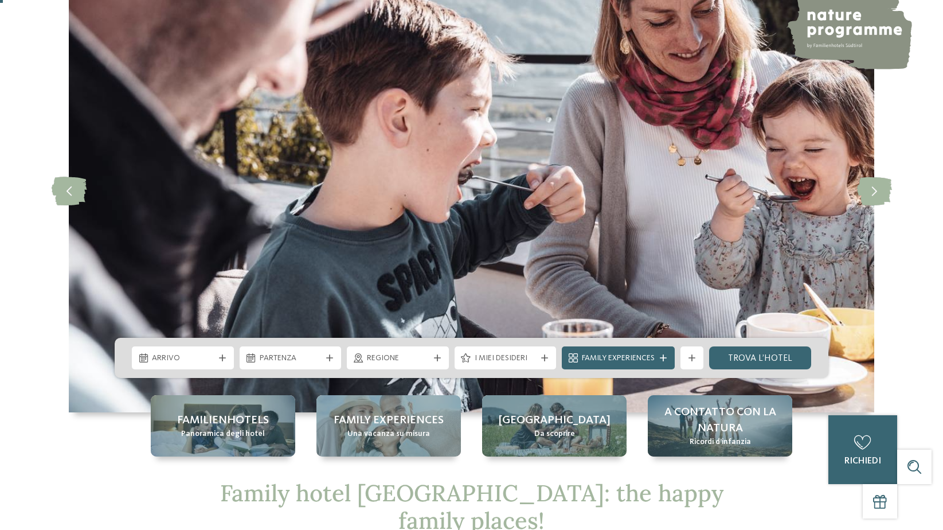
scroll to position [0, 0]
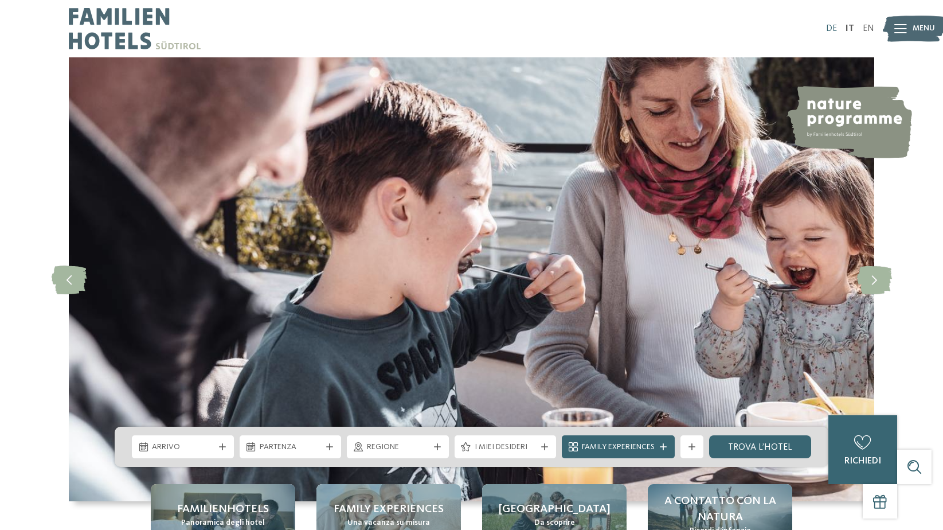
click at [827, 28] on link "DE" at bounding box center [831, 28] width 11 height 9
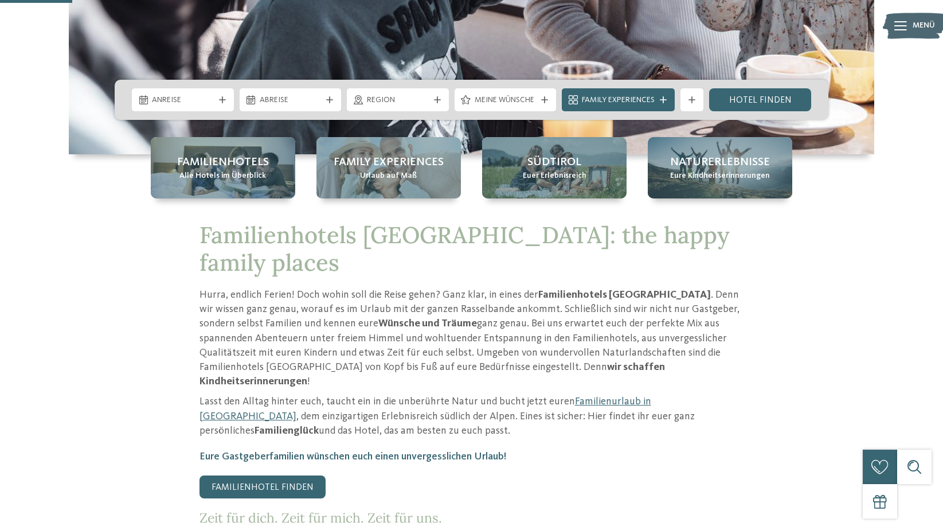
scroll to position [344, 0]
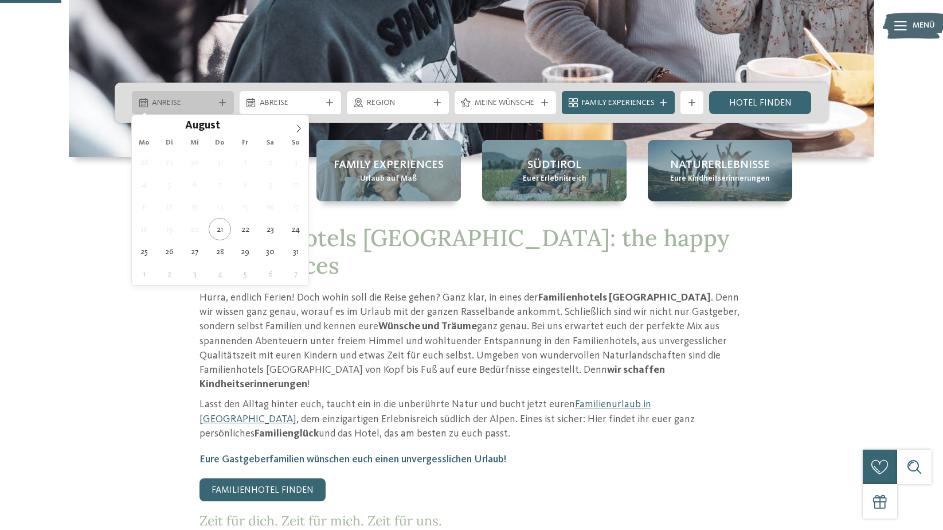
click at [191, 102] on span "Anreise" at bounding box center [183, 102] width 62 height 11
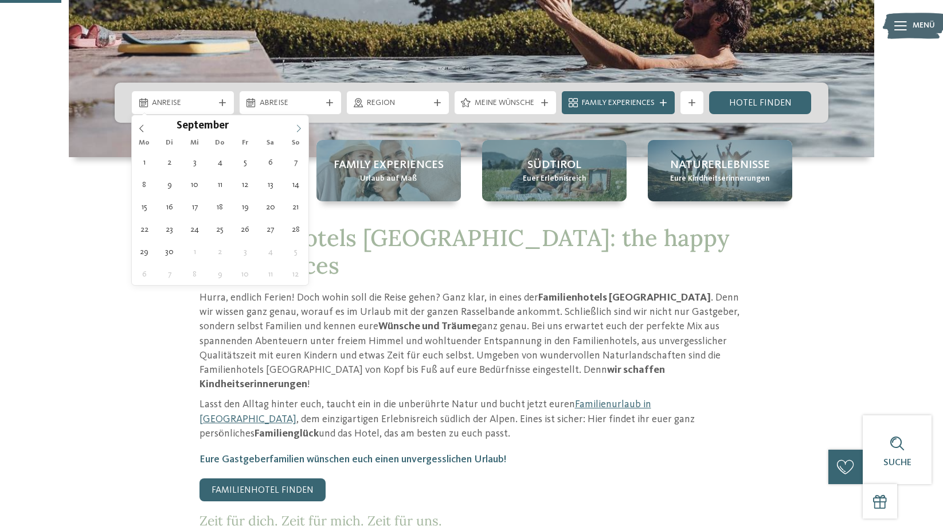
click at [297, 124] on icon at bounding box center [299, 128] width 8 height 8
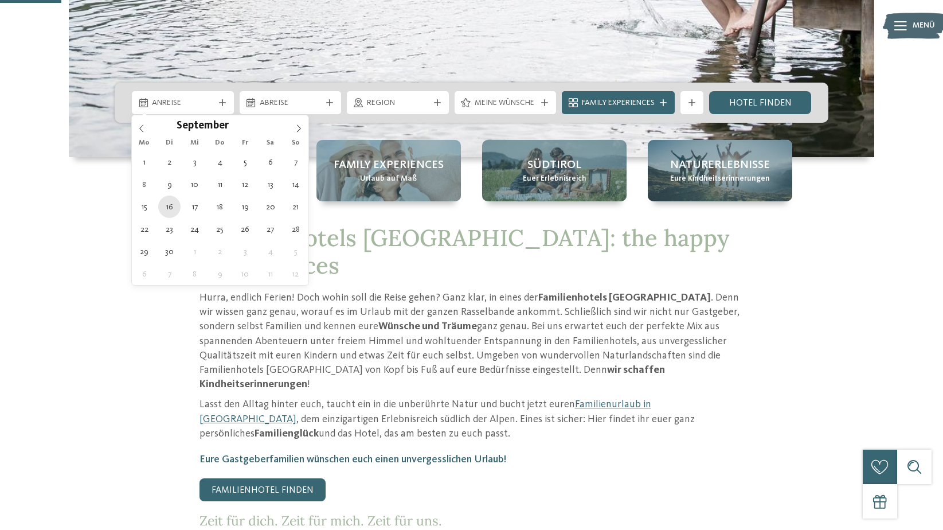
type div "16.09.2025"
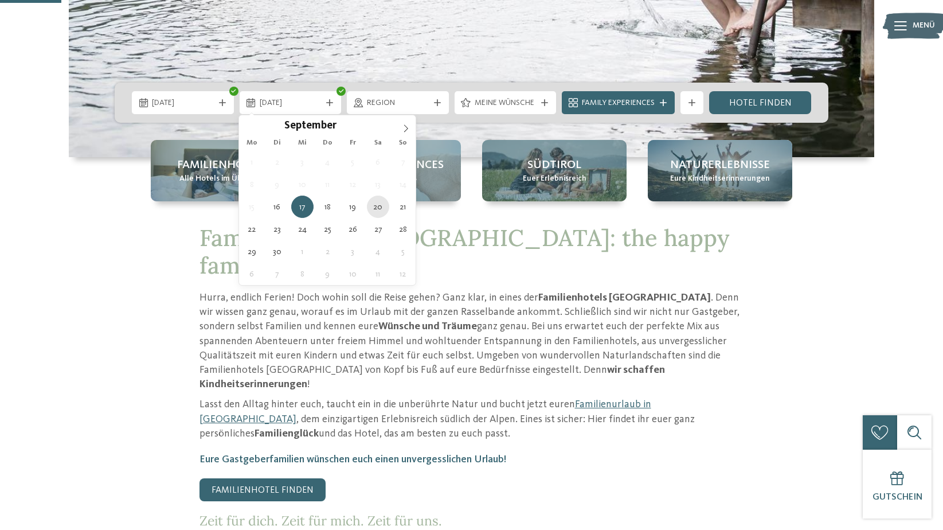
type div "20.09.2025"
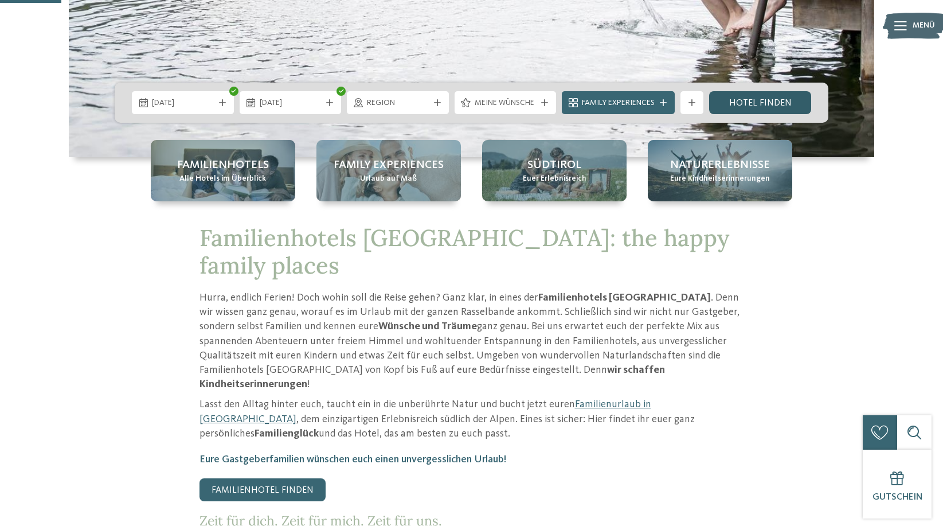
click at [756, 99] on link "Hotel finden" at bounding box center [760, 102] width 102 height 23
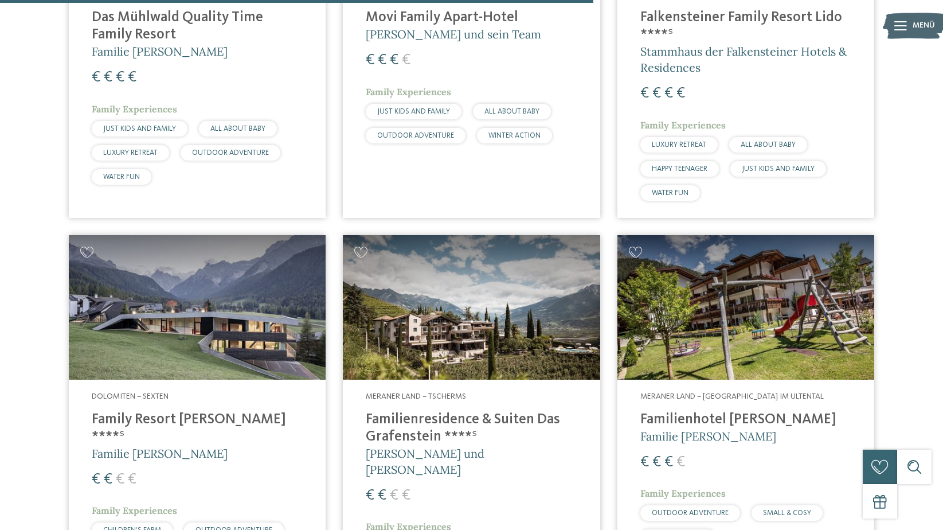
scroll to position [2250, 0]
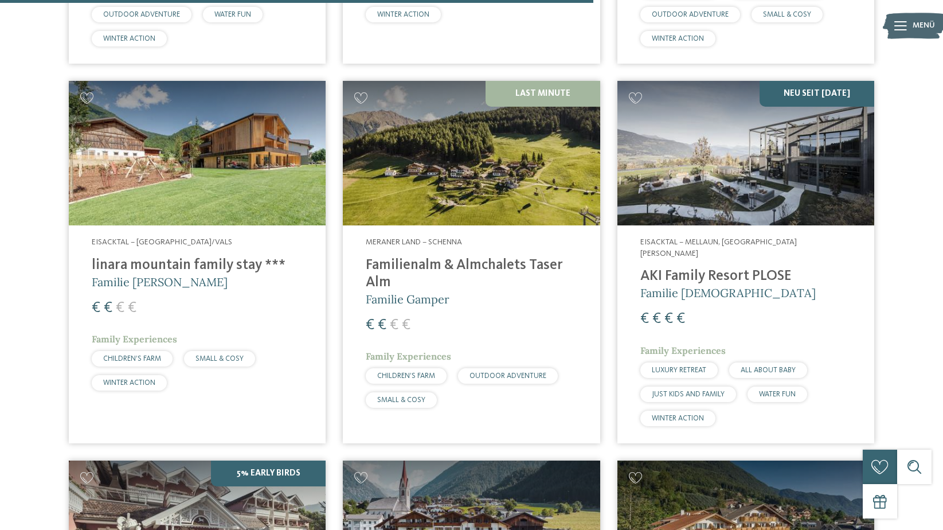
click at [146, 265] on h4 "linara mountain family stay ***" at bounding box center [197, 265] width 211 height 17
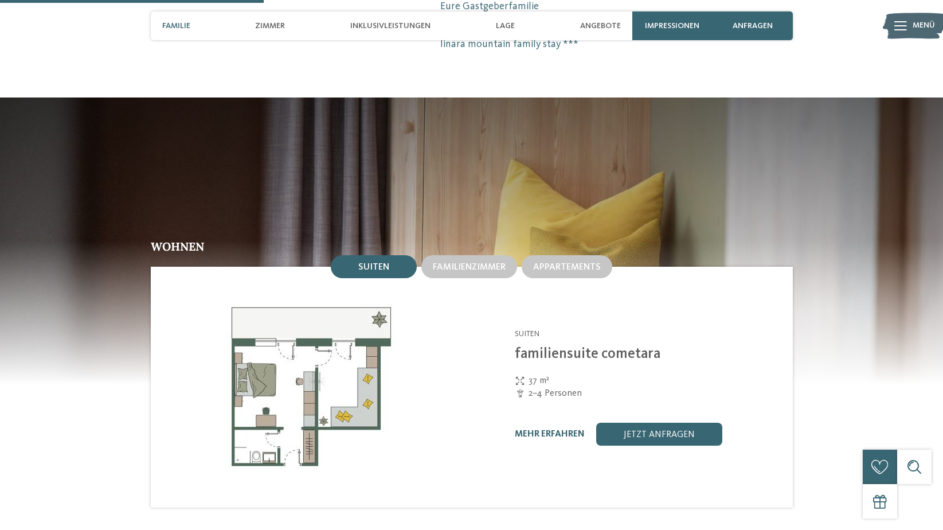
scroll to position [1146, 0]
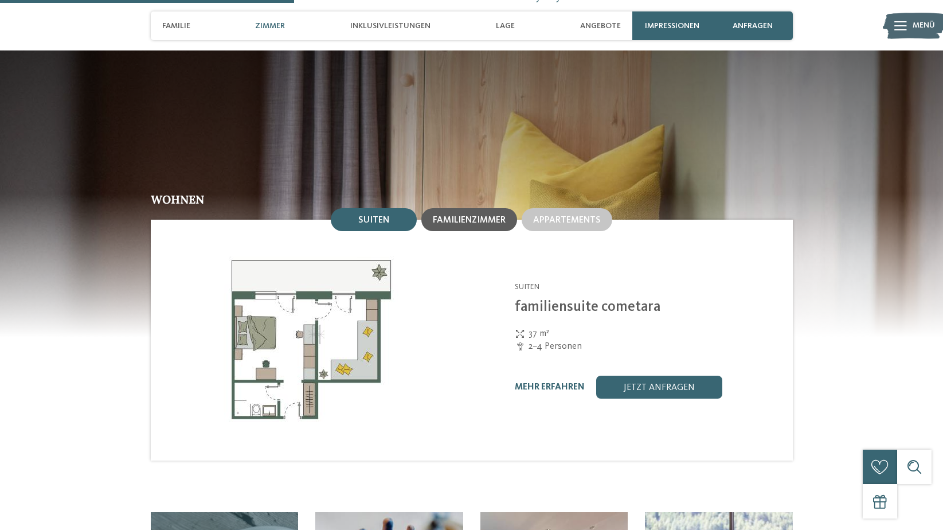
click at [496, 215] on span "Familienzimmer" at bounding box center [469, 219] width 73 height 9
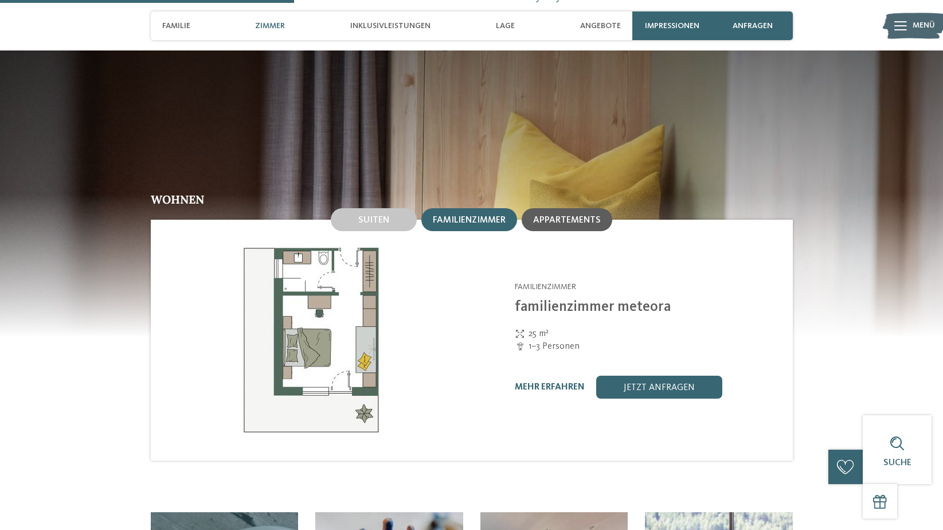
click at [560, 215] on span "Appartements" at bounding box center [567, 219] width 68 height 9
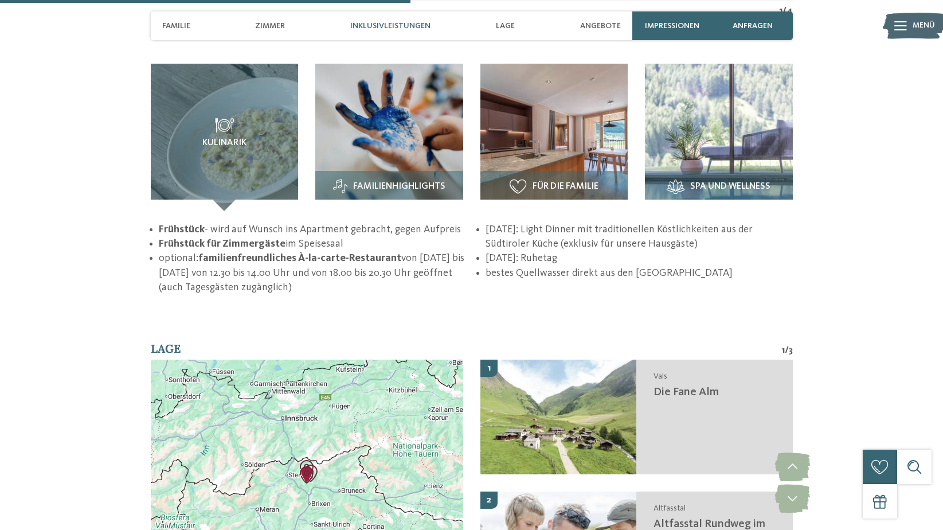
scroll to position [1605, 0]
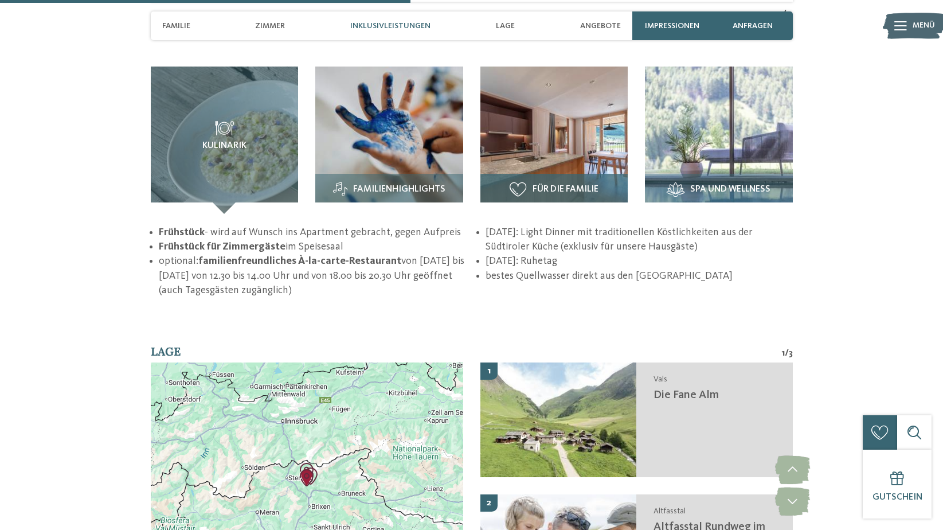
click at [550, 185] on span "Für die Familie" at bounding box center [565, 190] width 66 height 10
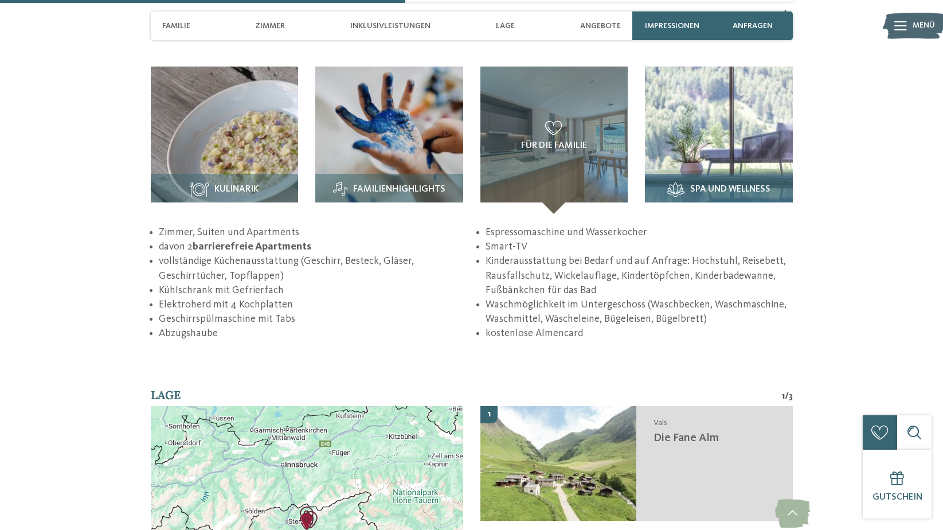
click at [775, 182] on h3 "Spa und Wellness" at bounding box center [718, 189] width 136 height 14
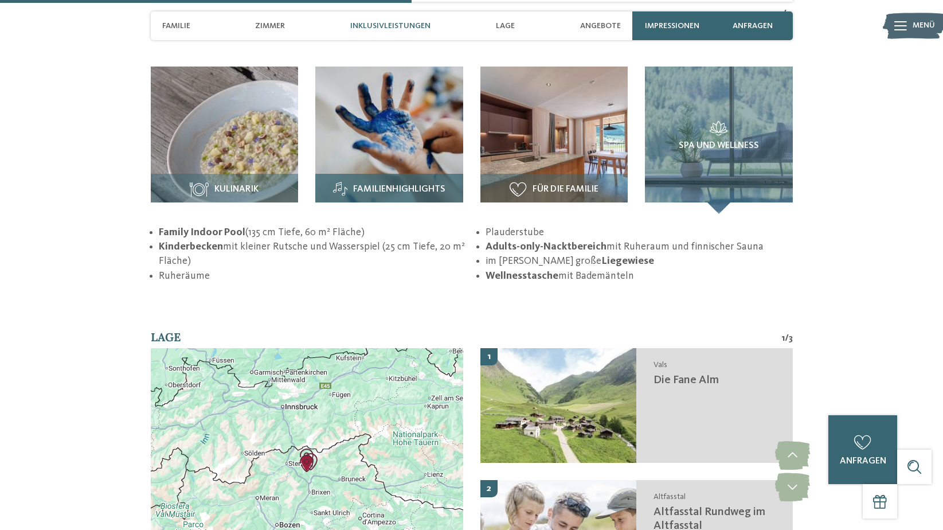
click at [424, 182] on div "Familienhighlights" at bounding box center [389, 194] width 148 height 40
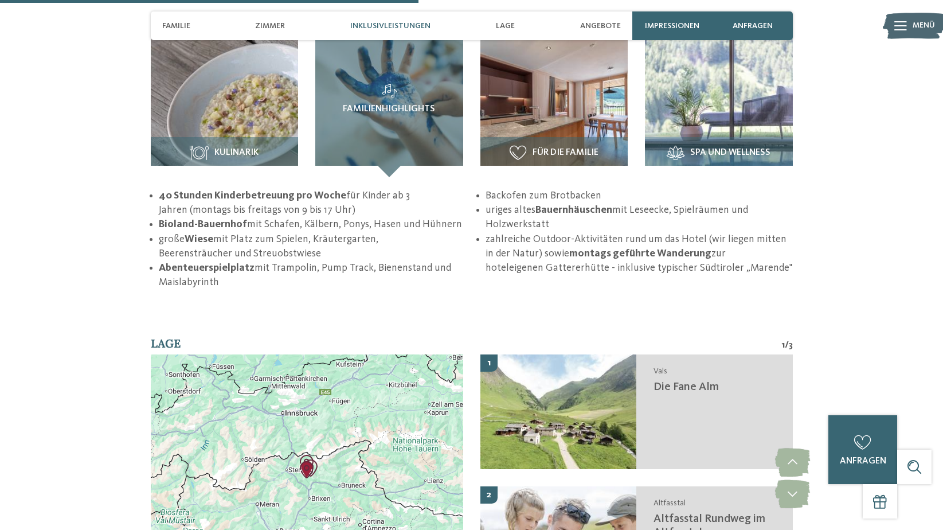
scroll to position [1662, 0]
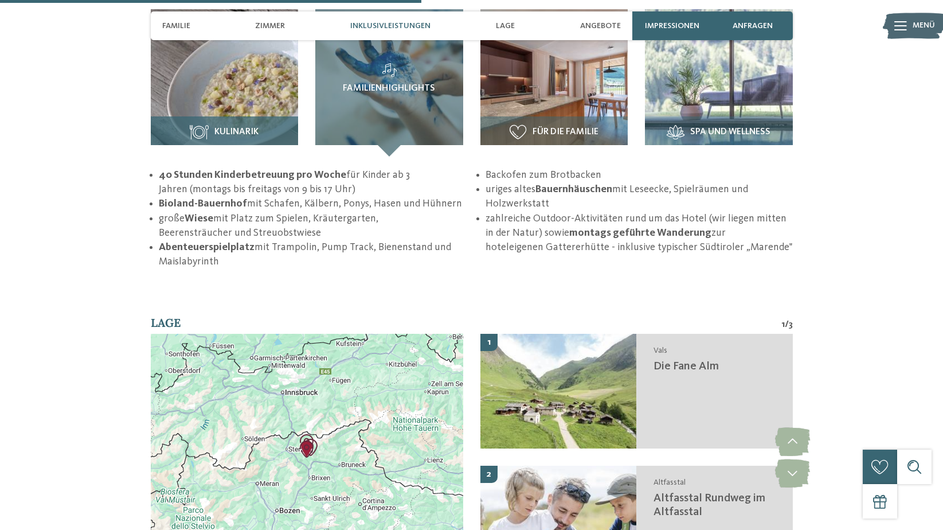
click at [230, 127] on span "Kulinarik" at bounding box center [236, 132] width 44 height 10
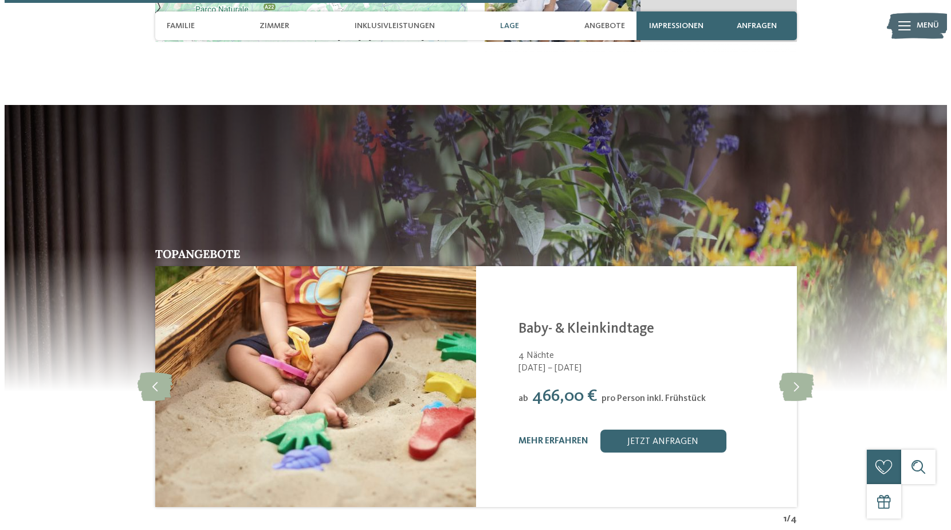
scroll to position [2350, 0]
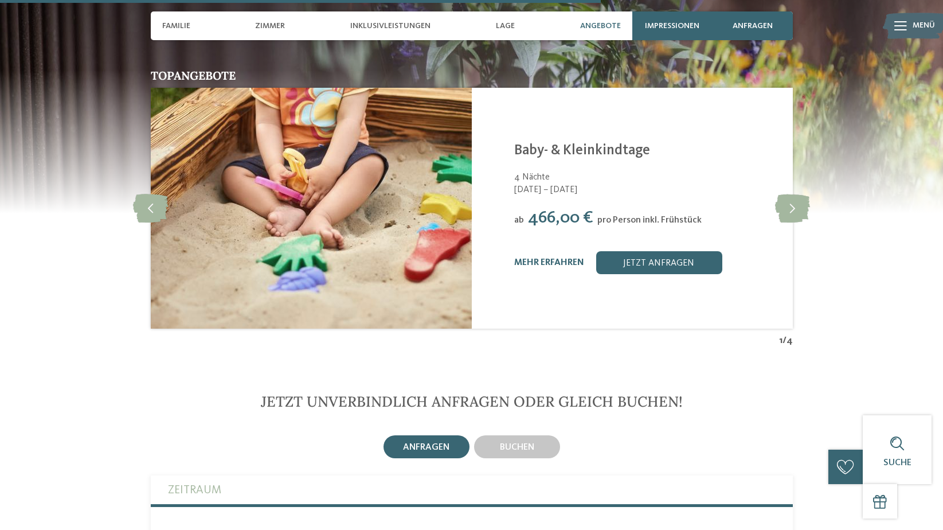
click at [588, 143] on link "Baby- & Kleinkindtage" at bounding box center [582, 150] width 136 height 14
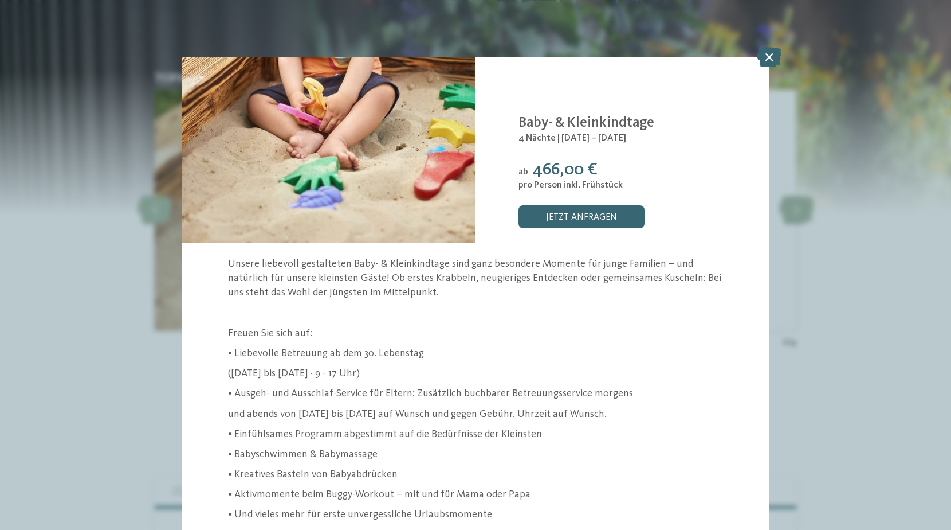
scroll to position [54, 0]
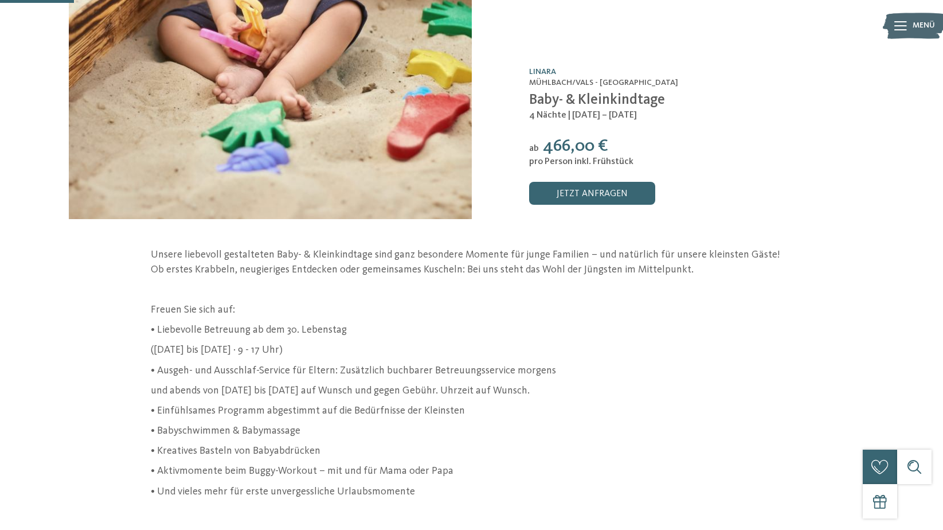
scroll to position [57, 0]
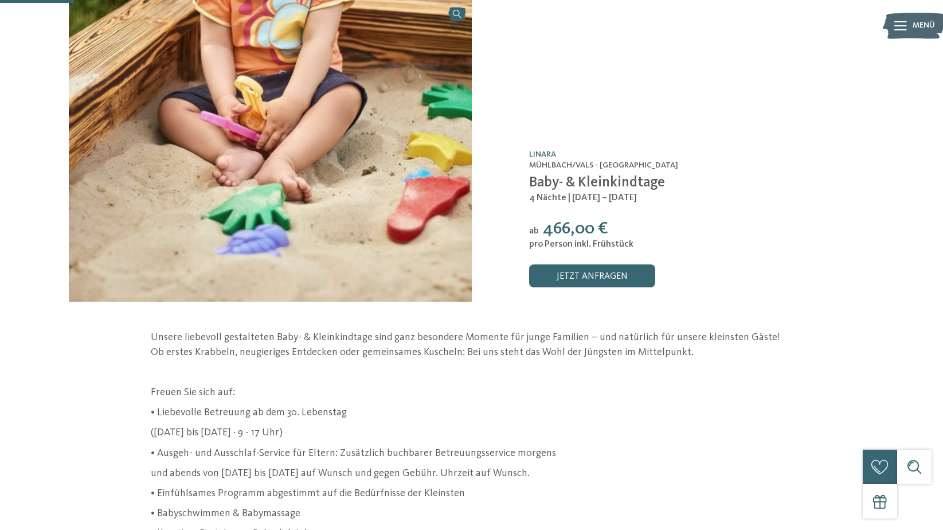
click at [311, 193] on img at bounding box center [270, 150] width 403 height 301
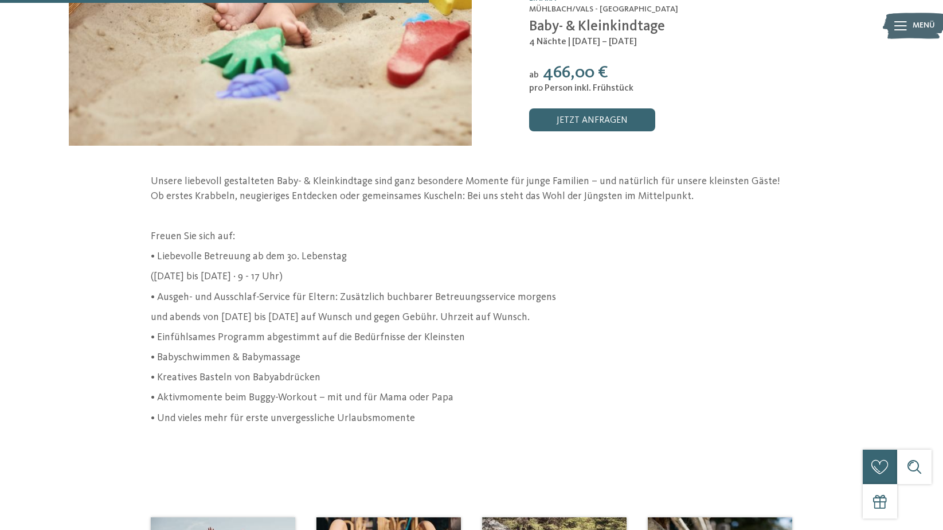
scroll to position [344, 0]
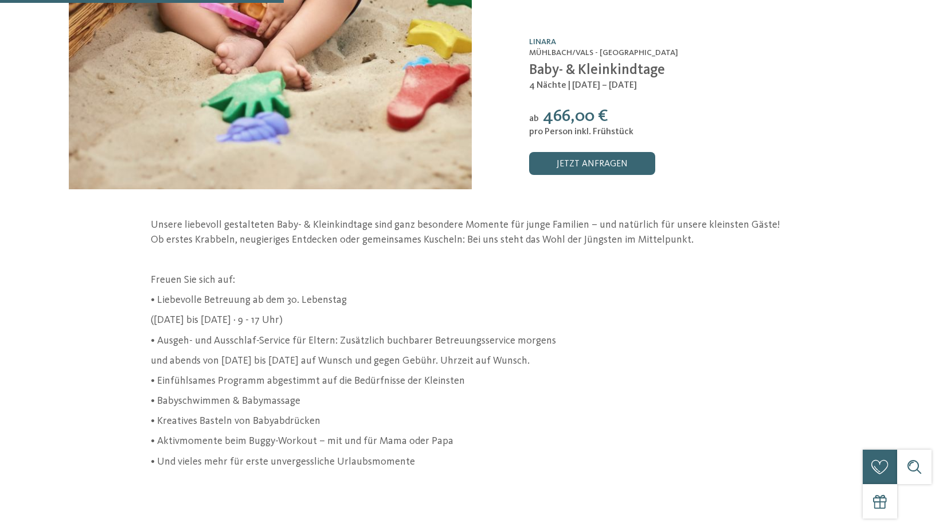
scroll to position [287, 0]
